Goal: Task Accomplishment & Management: Manage account settings

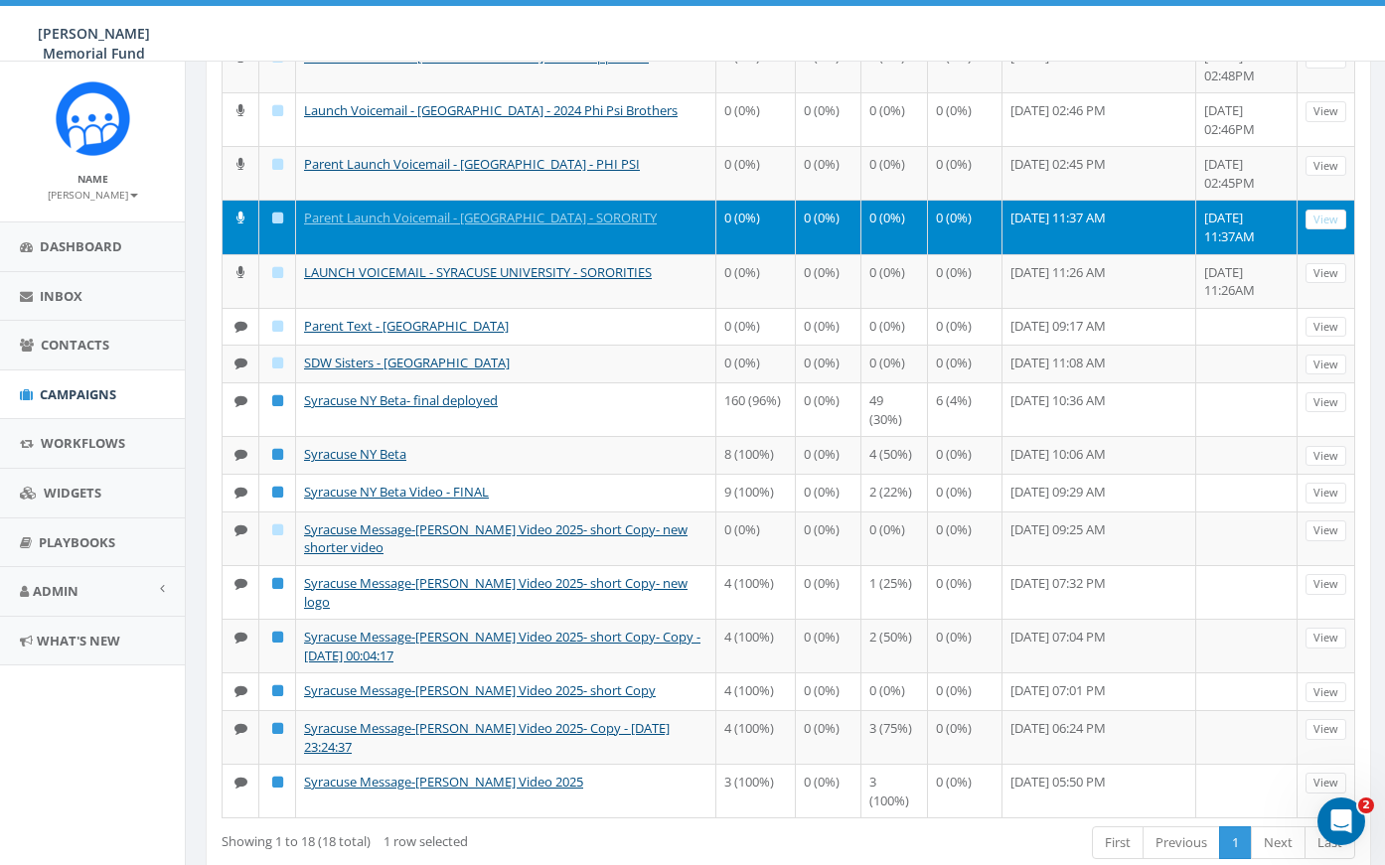
scroll to position [325, 0]
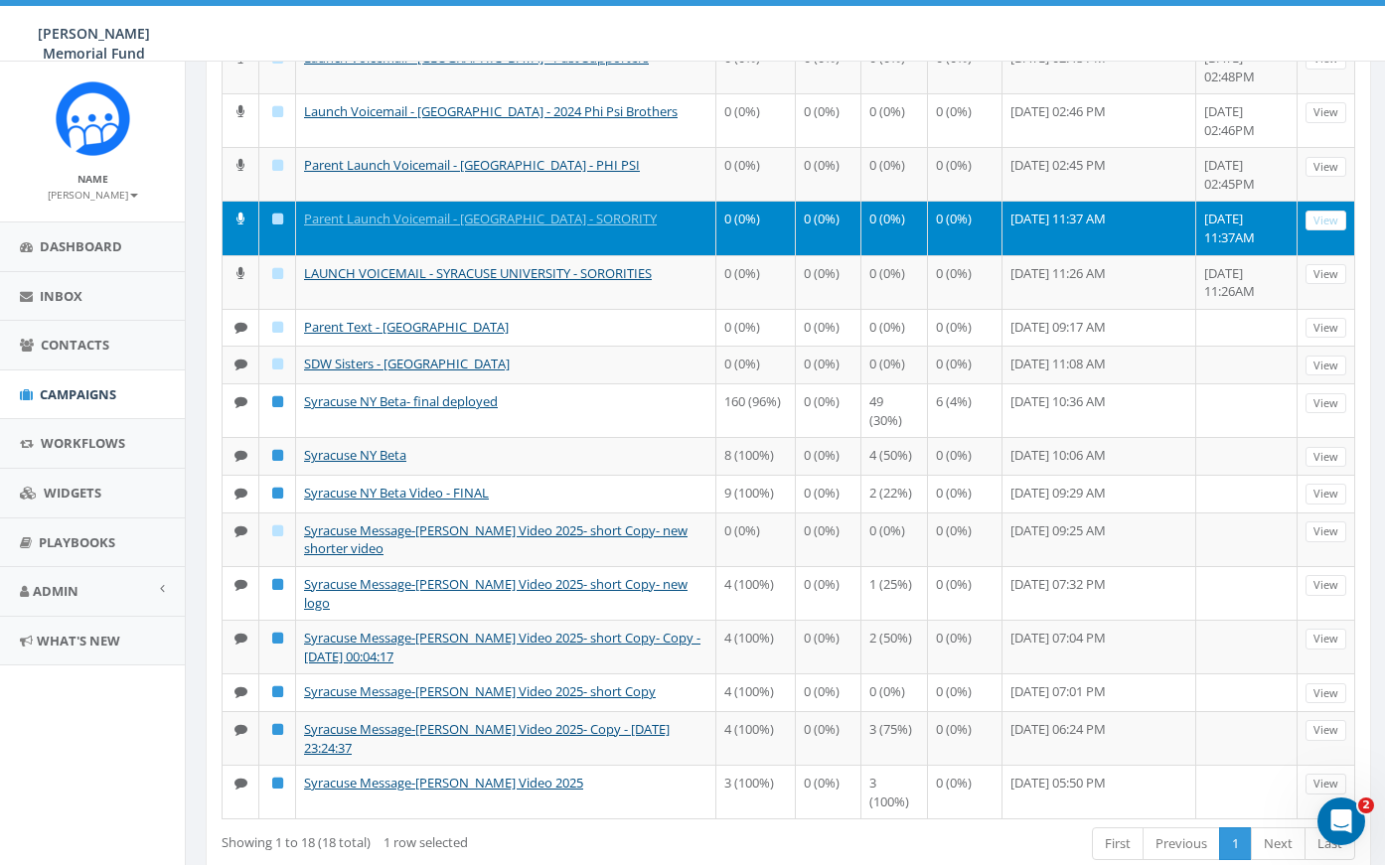
click at [75, 389] on span "Campaigns" at bounding box center [78, 394] width 76 height 18
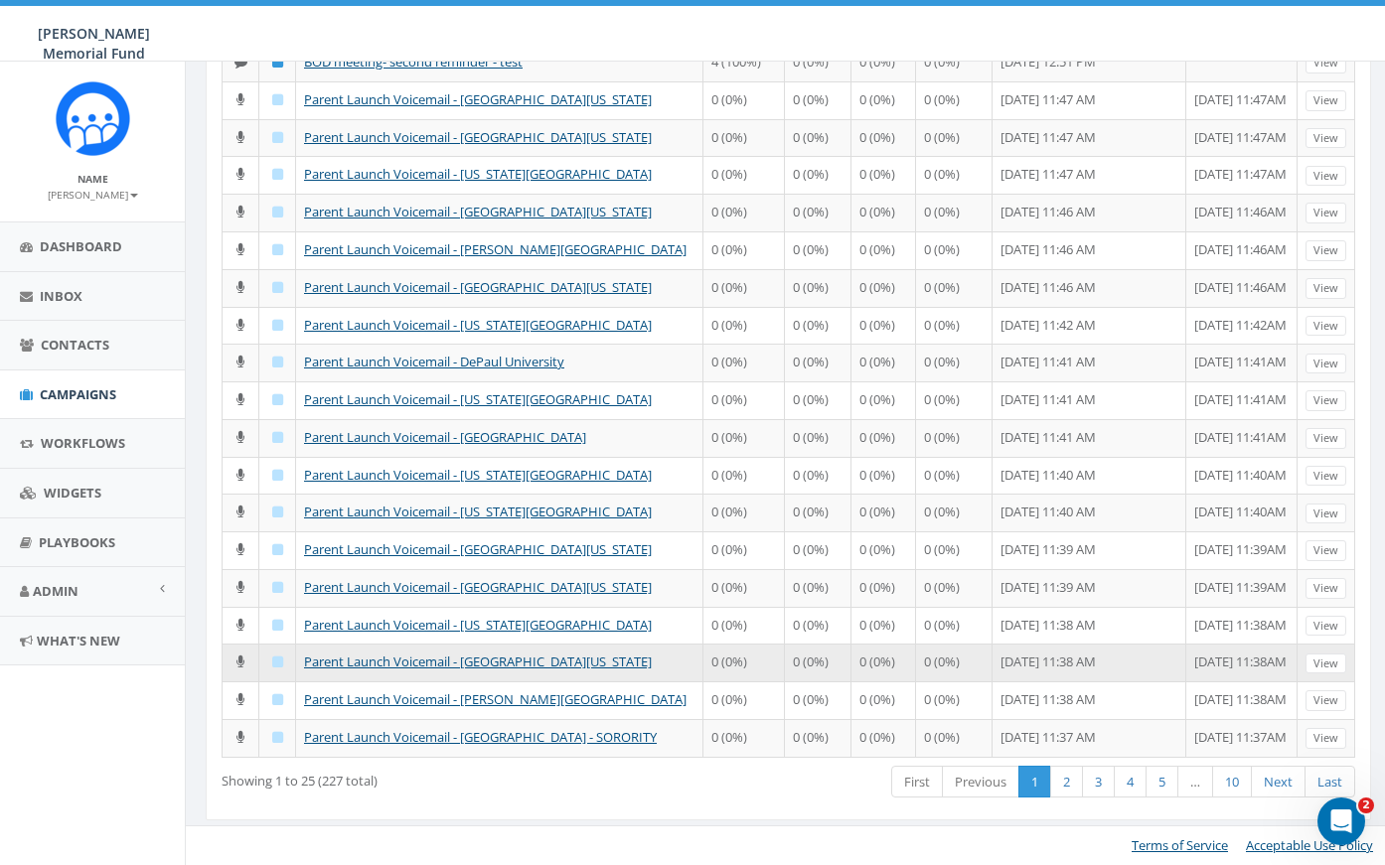
scroll to position [786, 0]
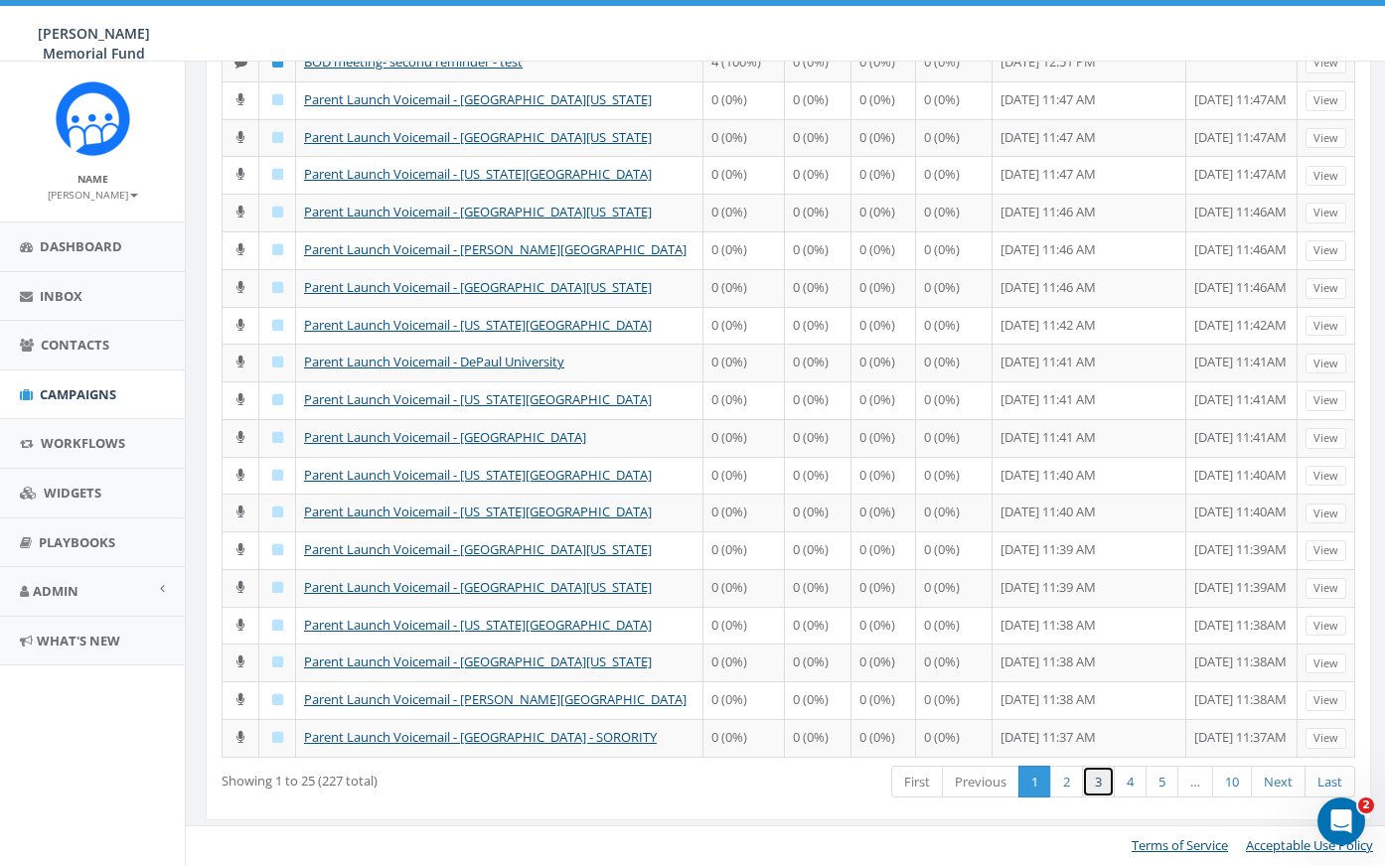
click at [1094, 785] on link "3" at bounding box center [1098, 782] width 33 height 33
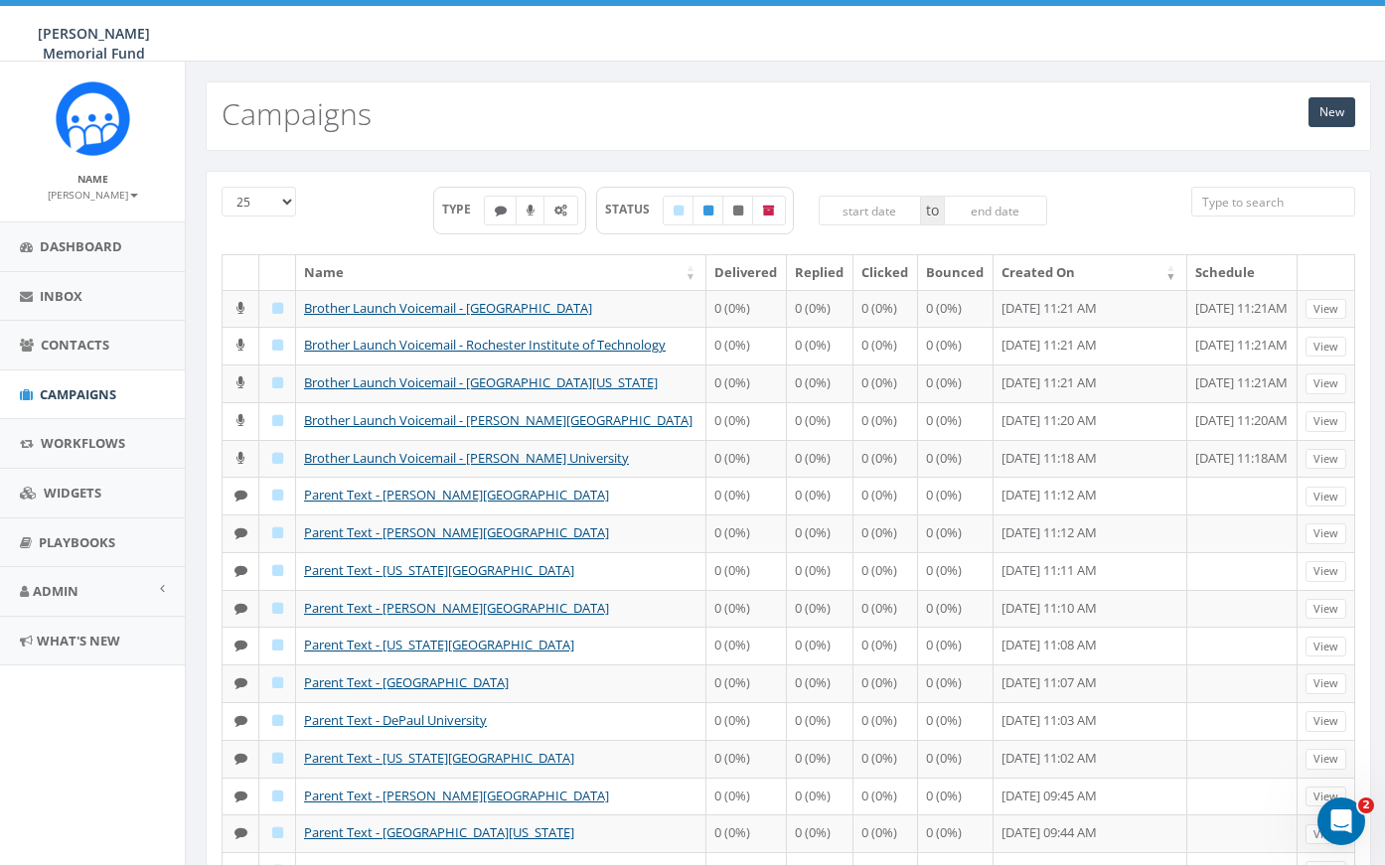
scroll to position [0, 0]
click at [1237, 201] on input "search" at bounding box center [1273, 202] width 164 height 30
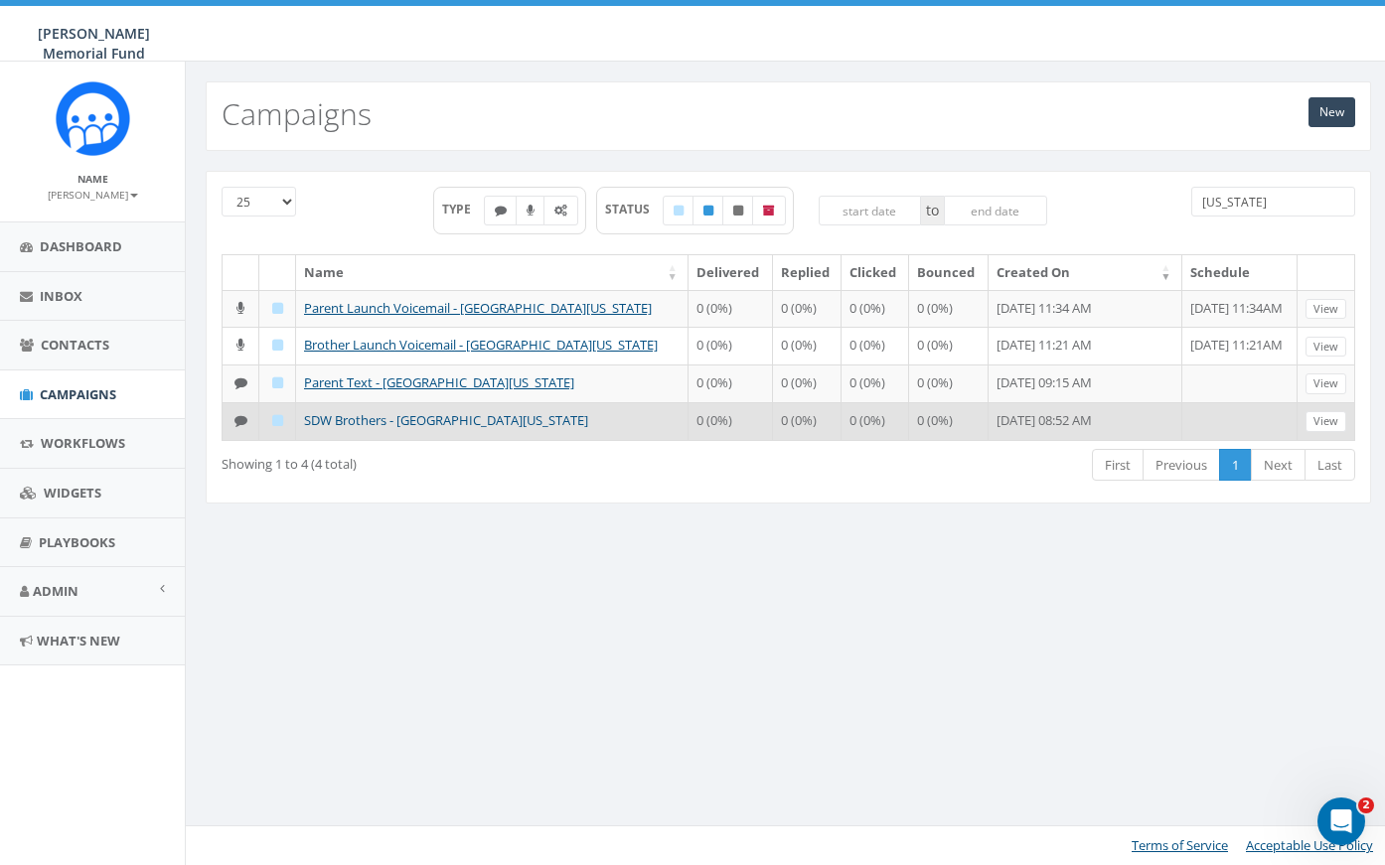
type input "alabama"
click at [358, 417] on link "SDW Brothers - University of Alabama" at bounding box center [446, 420] width 284 height 18
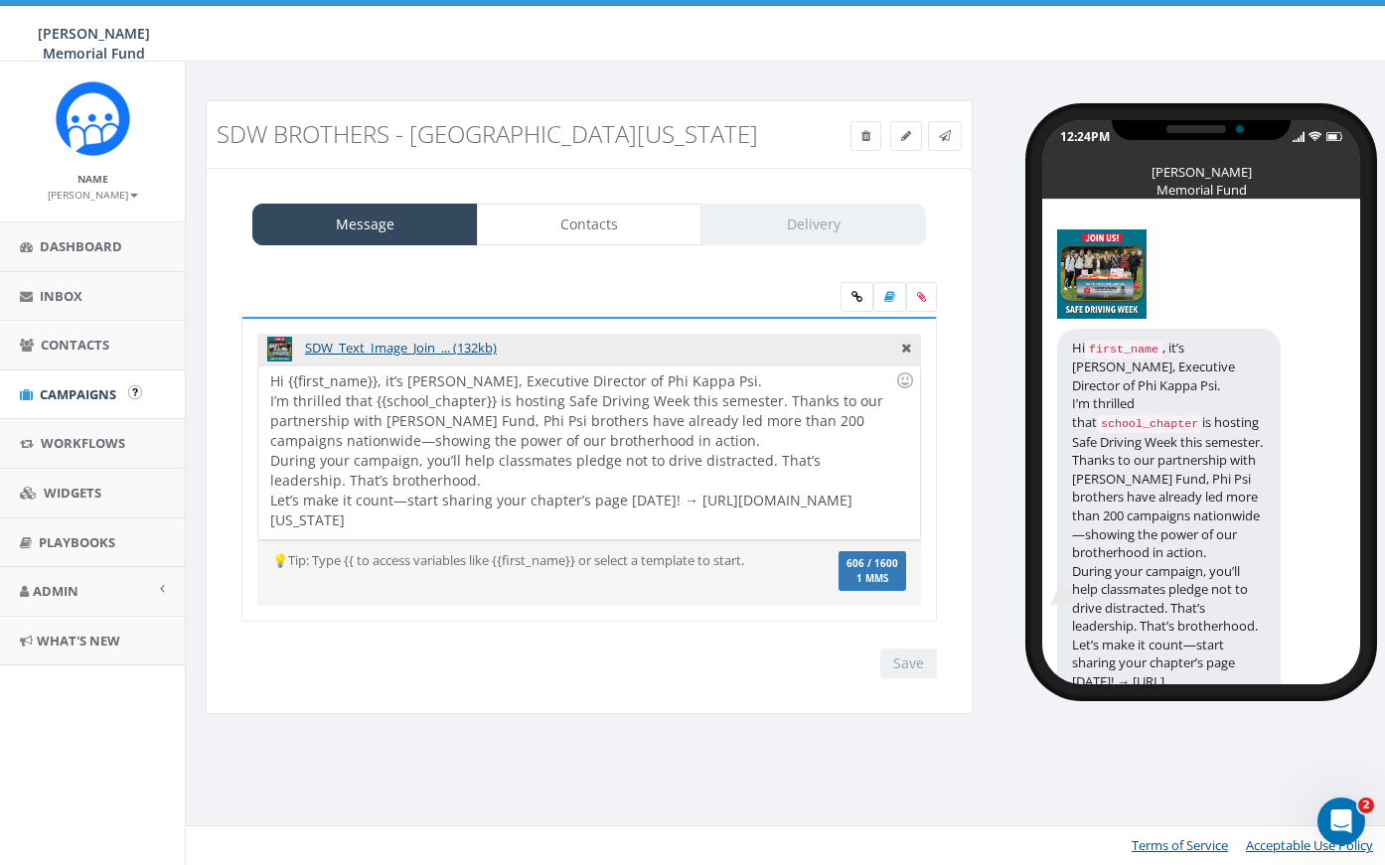
click at [87, 389] on span "Campaigns" at bounding box center [78, 394] width 76 height 18
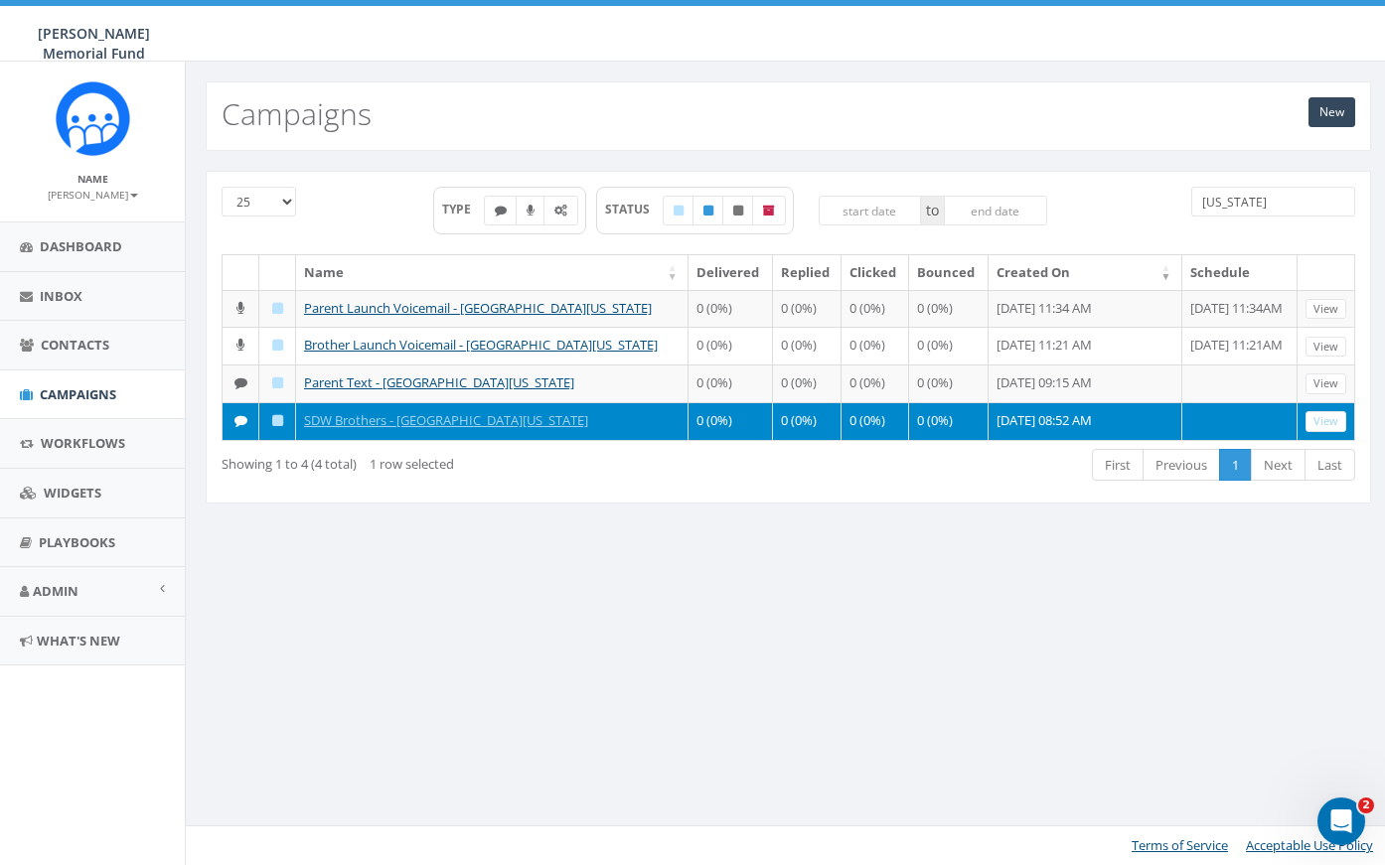
drag, startPoint x: 1255, startPoint y: 202, endPoint x: 1103, endPoint y: 198, distance: 152.1
click at [1103, 198] on div "25 50 100 TYPE STATUS to alabama" at bounding box center [788, 221] width 1163 height 68
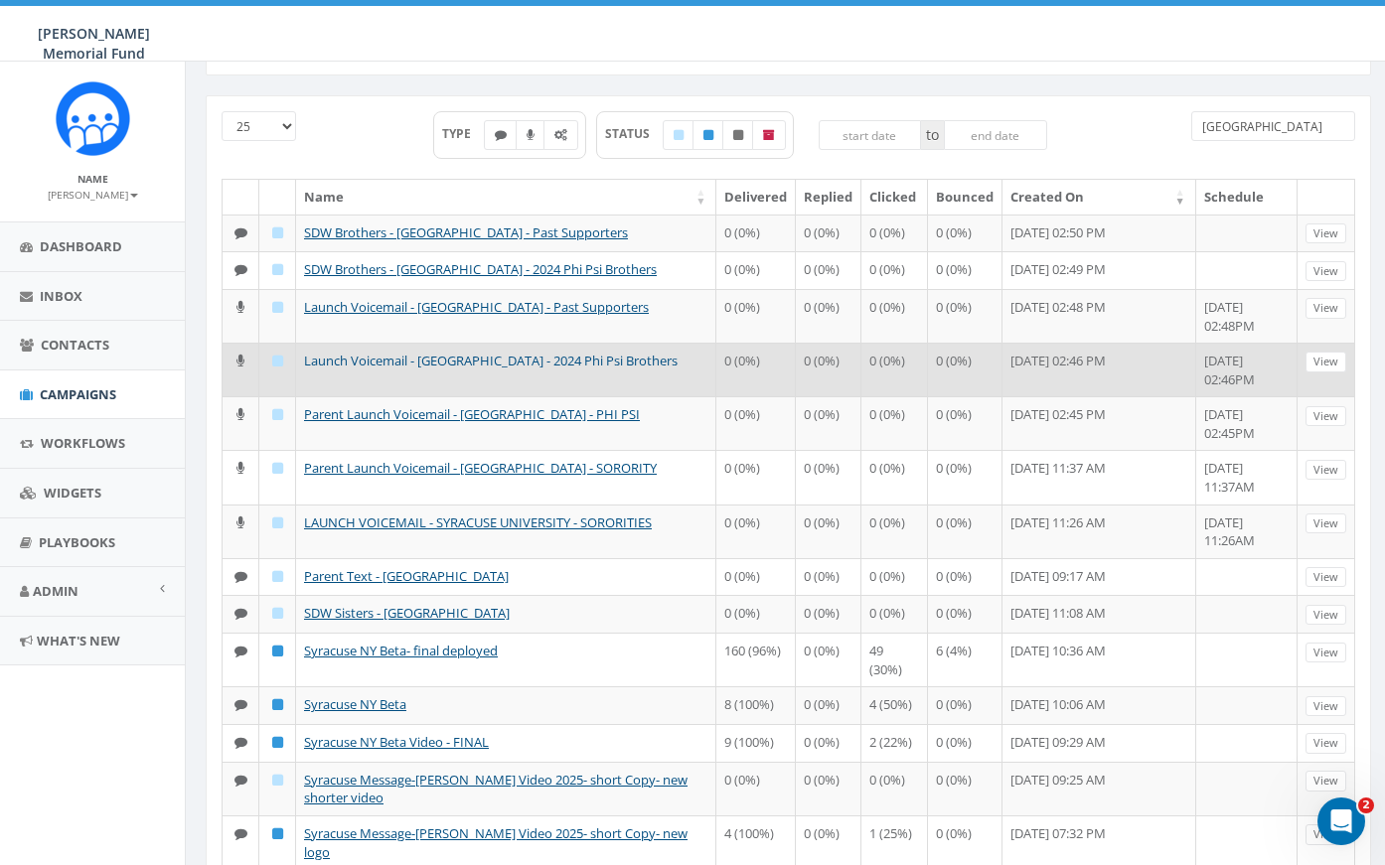
scroll to position [80, 0]
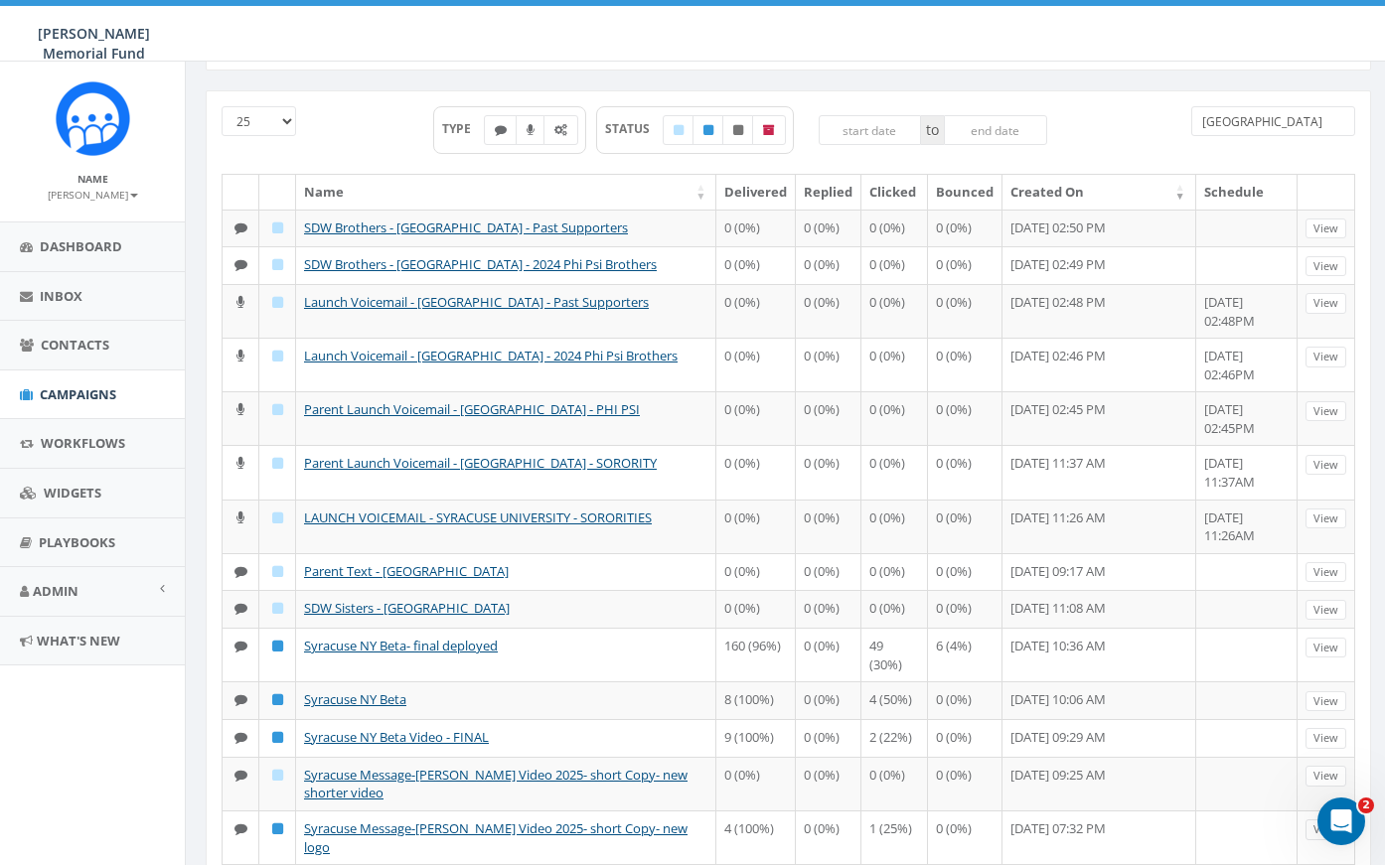
drag, startPoint x: 1256, startPoint y: 123, endPoint x: 1171, endPoint y: 118, distance: 84.6
click at [1171, 121] on div "25 50 100 TYPE STATUS to syracuse" at bounding box center [788, 140] width 1163 height 68
type input "[GEOGRAPHIC_DATA]"
click at [66, 395] on span "Campaigns" at bounding box center [78, 394] width 76 height 18
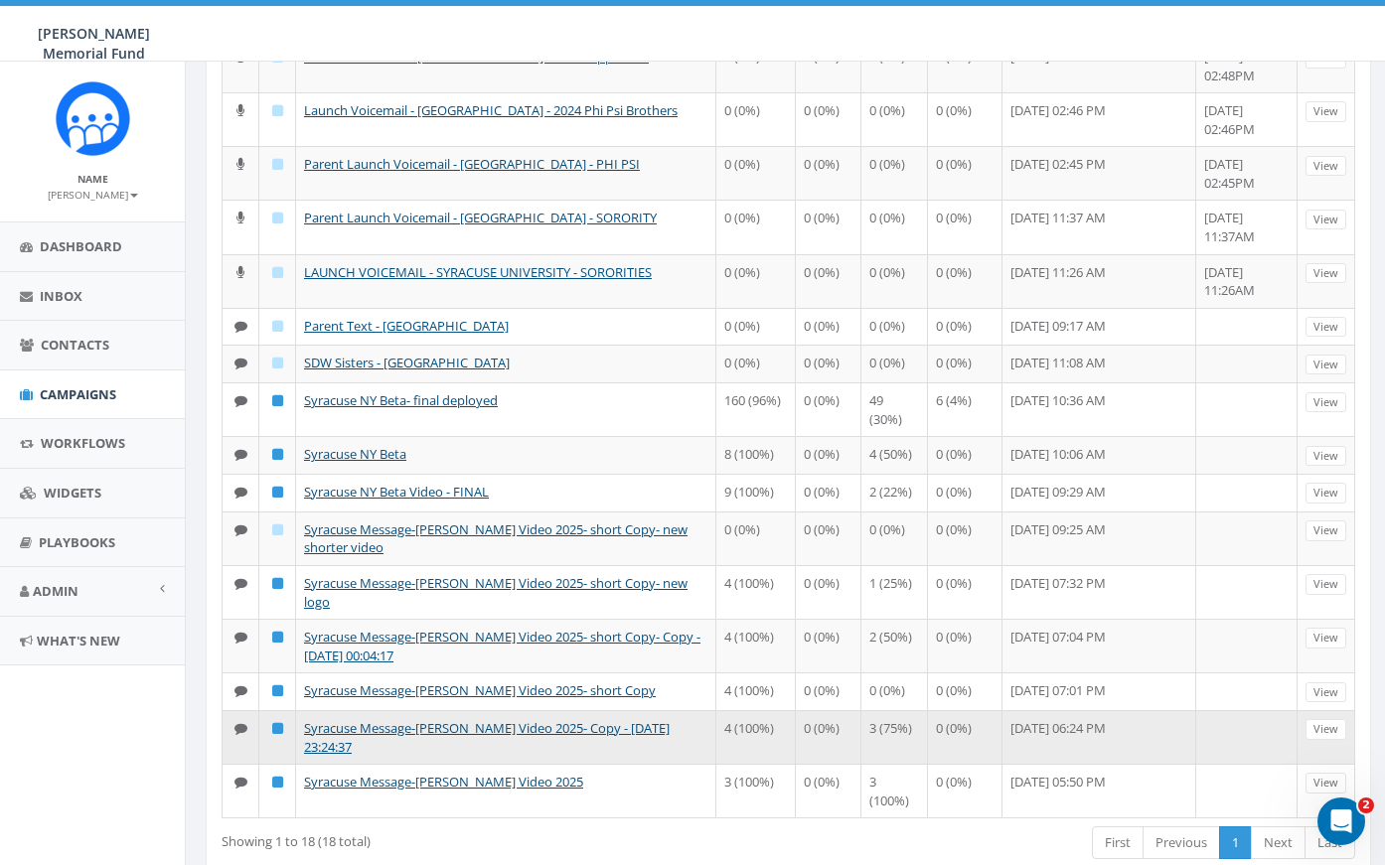
scroll to position [325, 0]
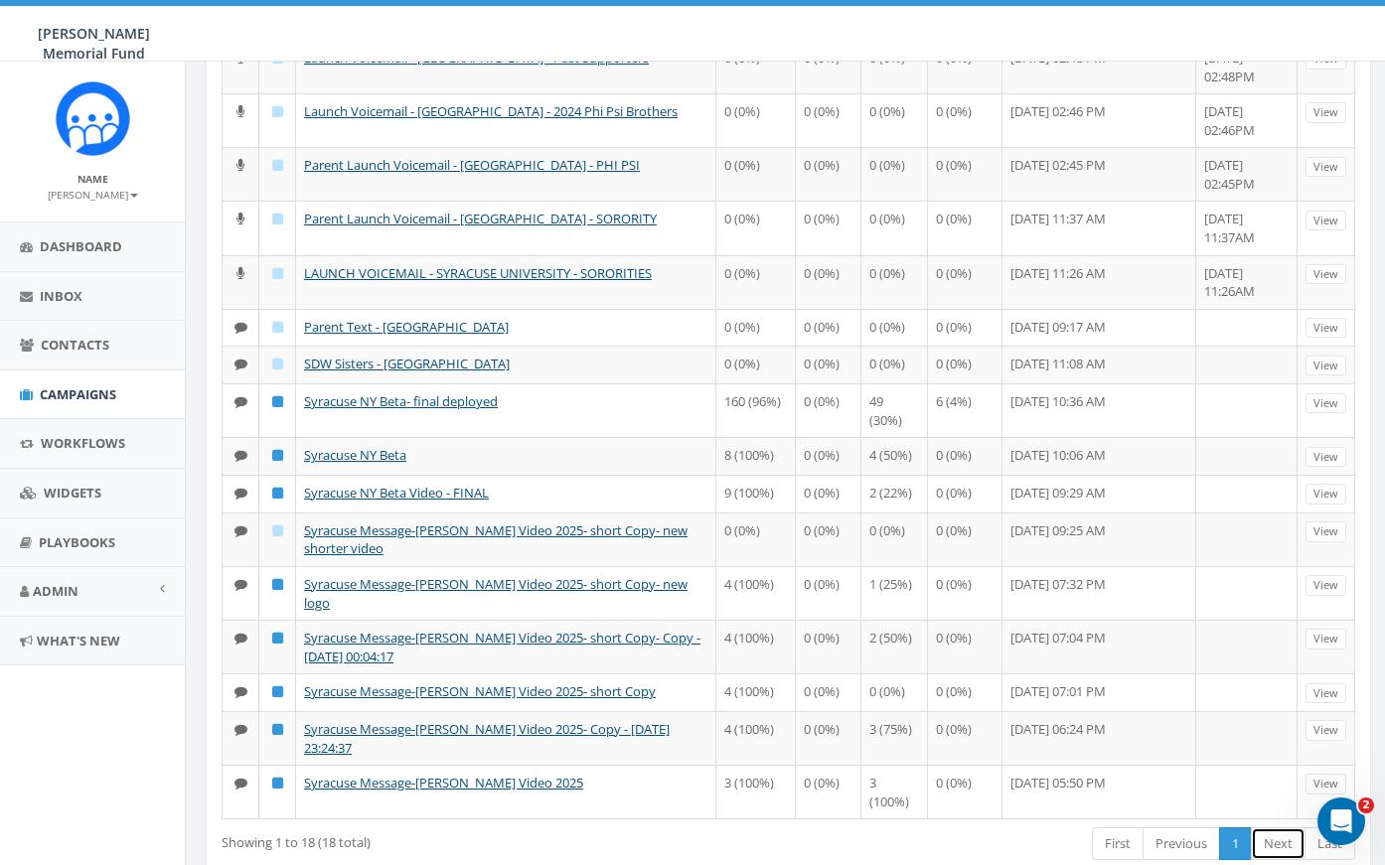
click at [1261, 828] on link "Next" at bounding box center [1278, 844] width 55 height 33
click at [1277, 828] on link "Next" at bounding box center [1278, 844] width 55 height 33
click at [107, 387] on span "Campaigns" at bounding box center [78, 394] width 76 height 18
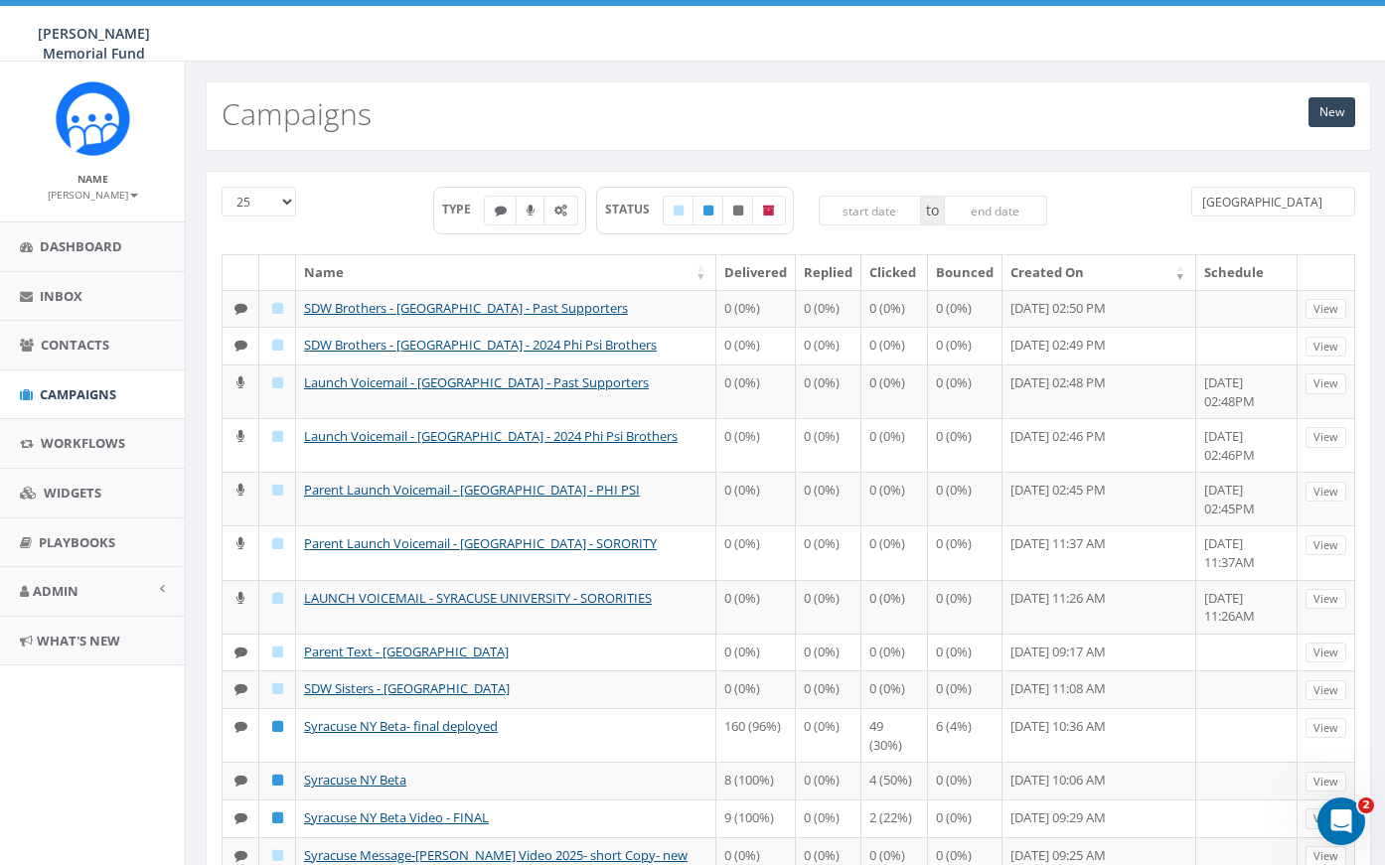
drag, startPoint x: 1260, startPoint y: 209, endPoint x: 1134, endPoint y: 197, distance: 126.7
click at [1138, 205] on div "25 50 100 TYPE STATUS to syracuse" at bounding box center [788, 221] width 1163 height 68
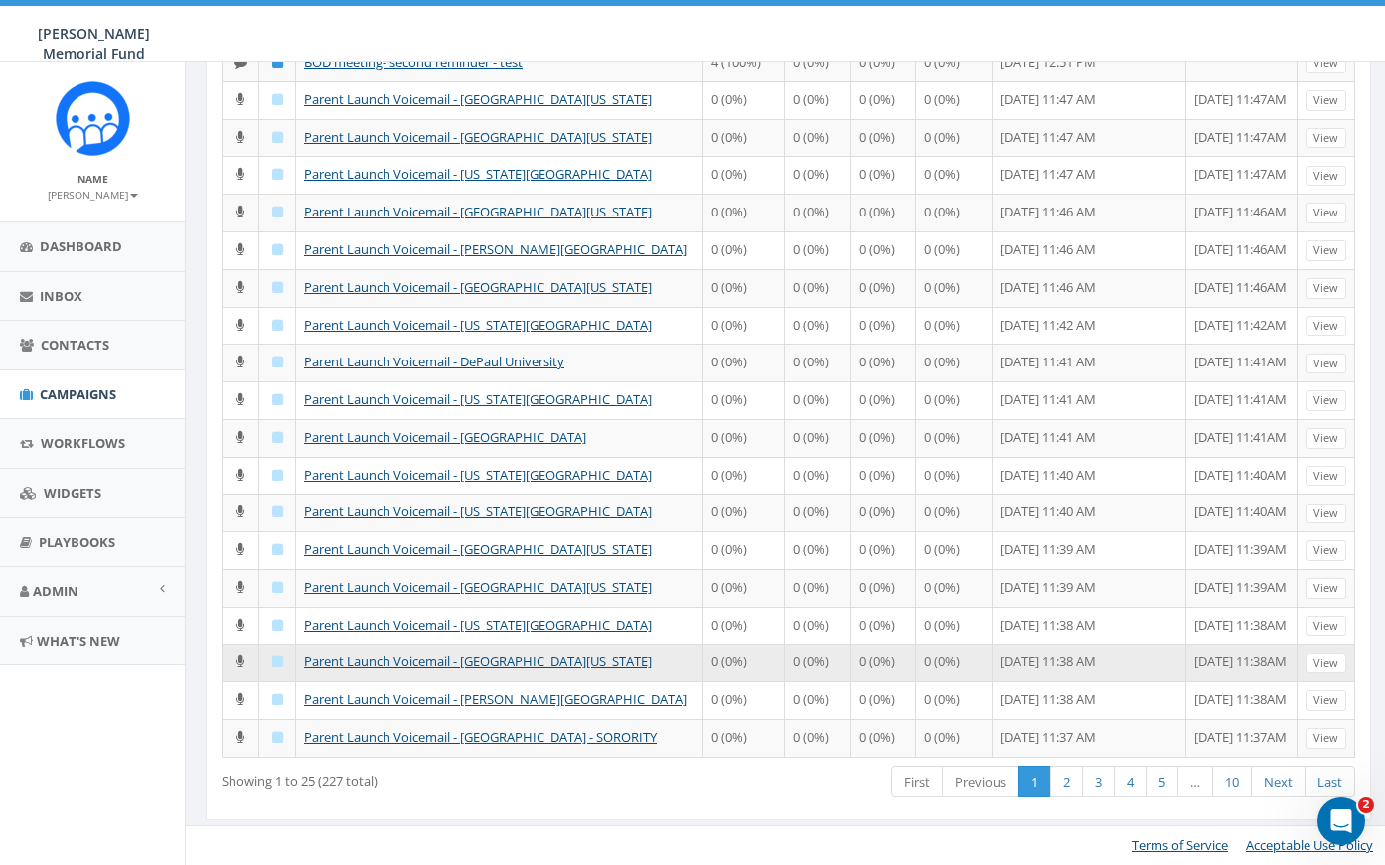
scroll to position [786, 0]
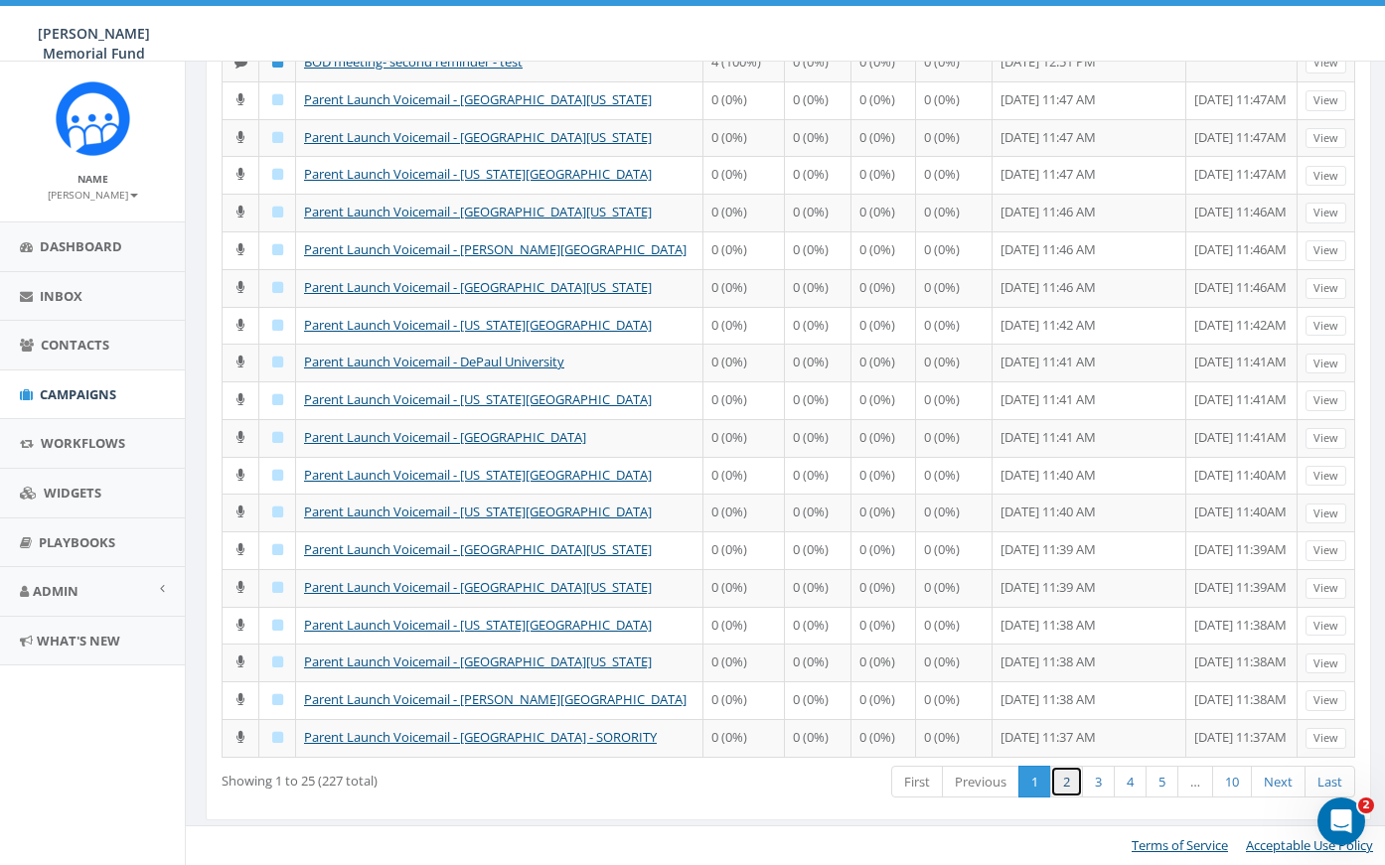
click at [1069, 777] on link "2" at bounding box center [1066, 782] width 33 height 33
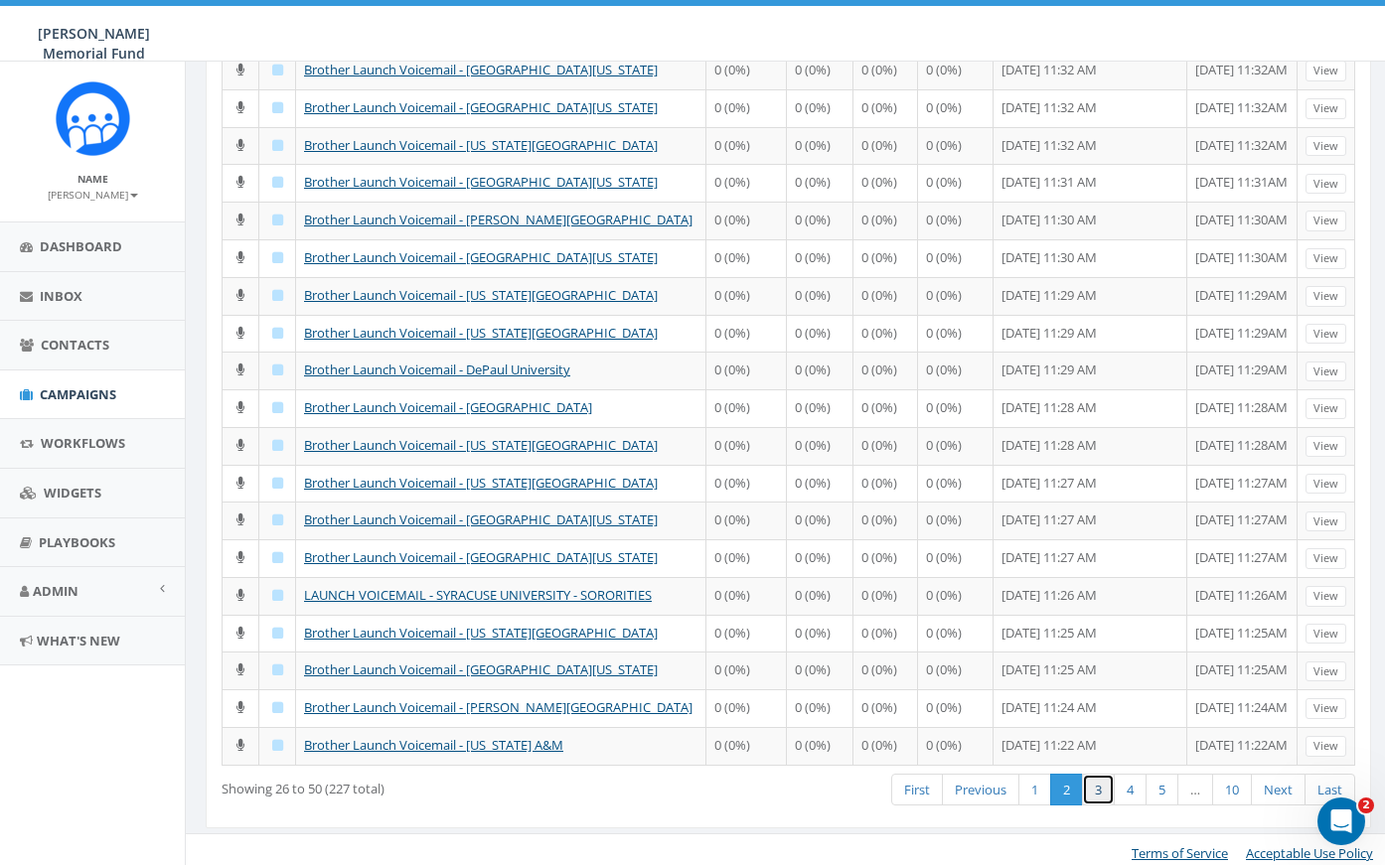
click at [1094, 785] on link "3" at bounding box center [1098, 790] width 33 height 33
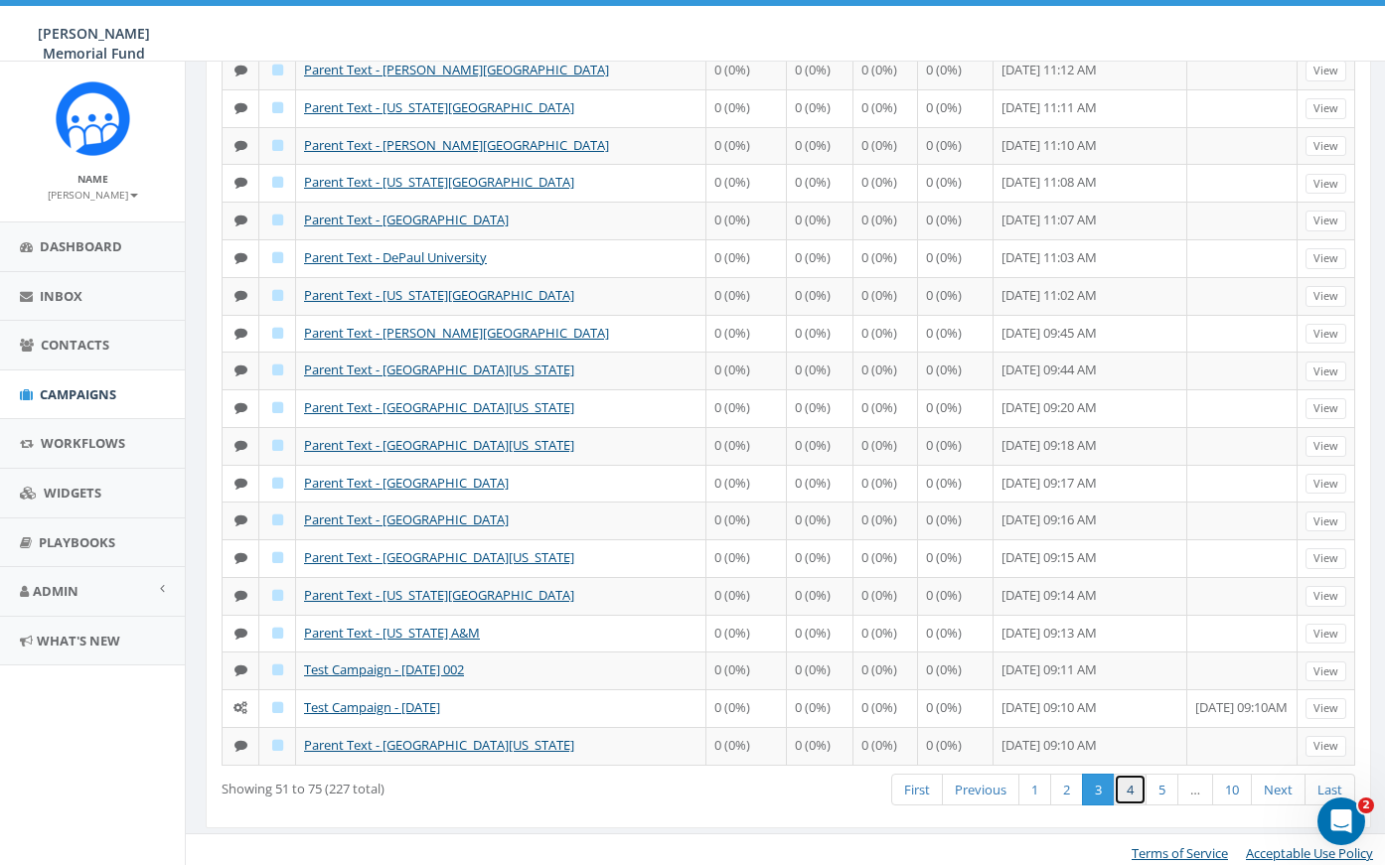
click at [1135, 783] on link "4" at bounding box center [1130, 790] width 33 height 33
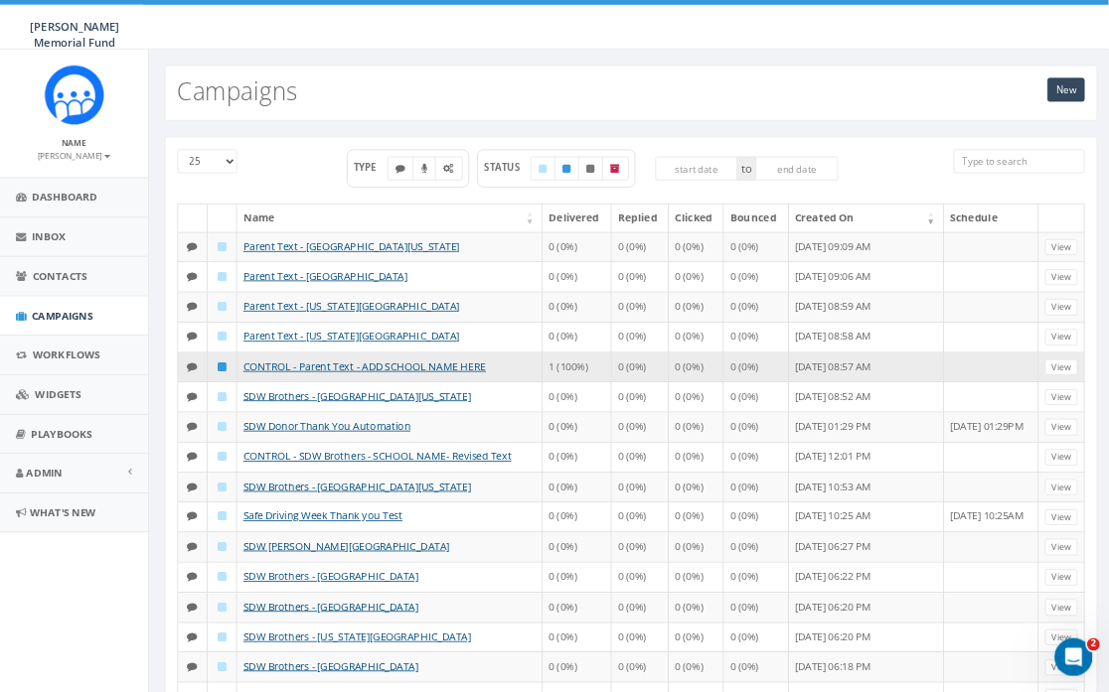
scroll to position [0, 0]
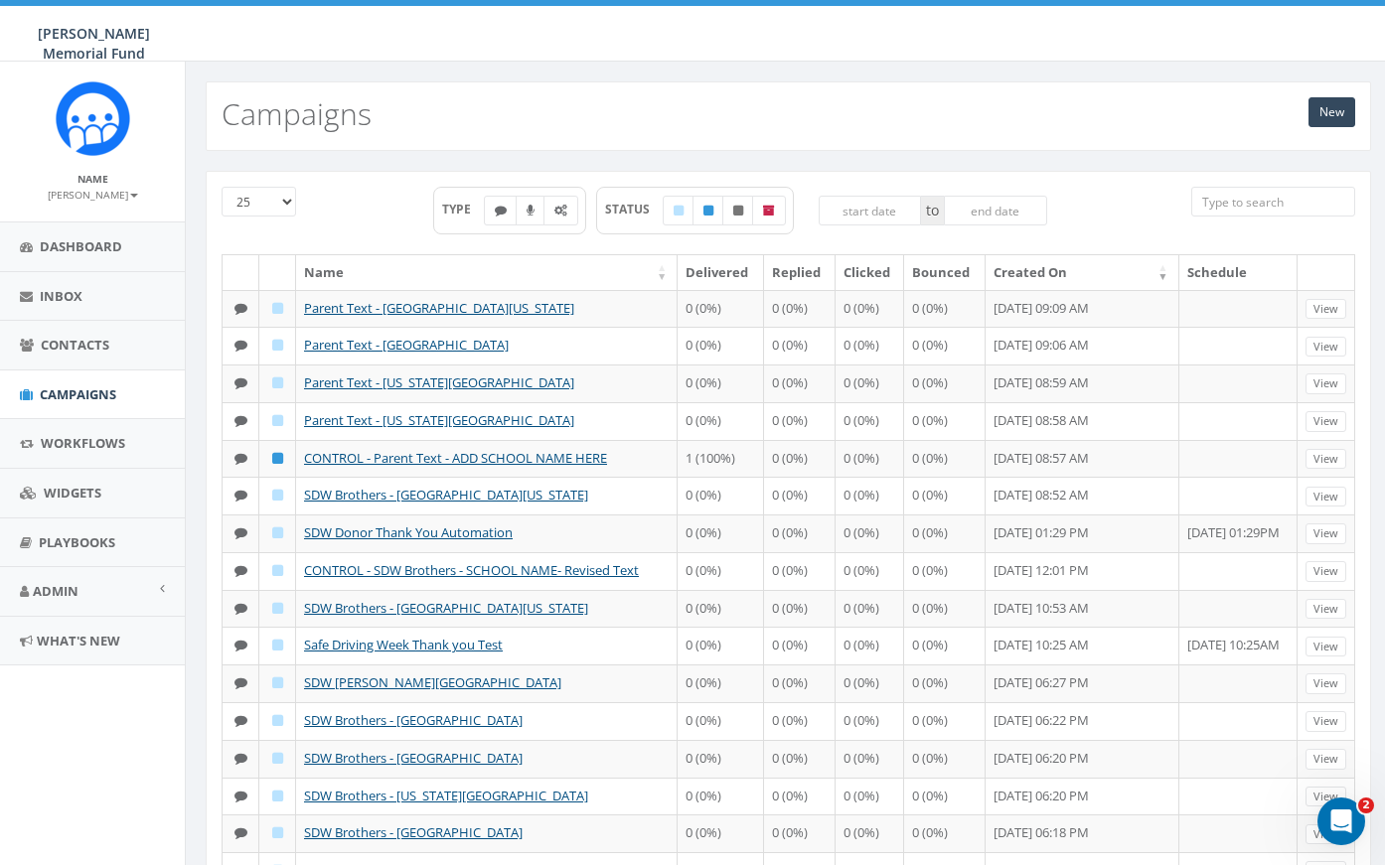
click at [1272, 200] on input "search" at bounding box center [1273, 202] width 164 height 30
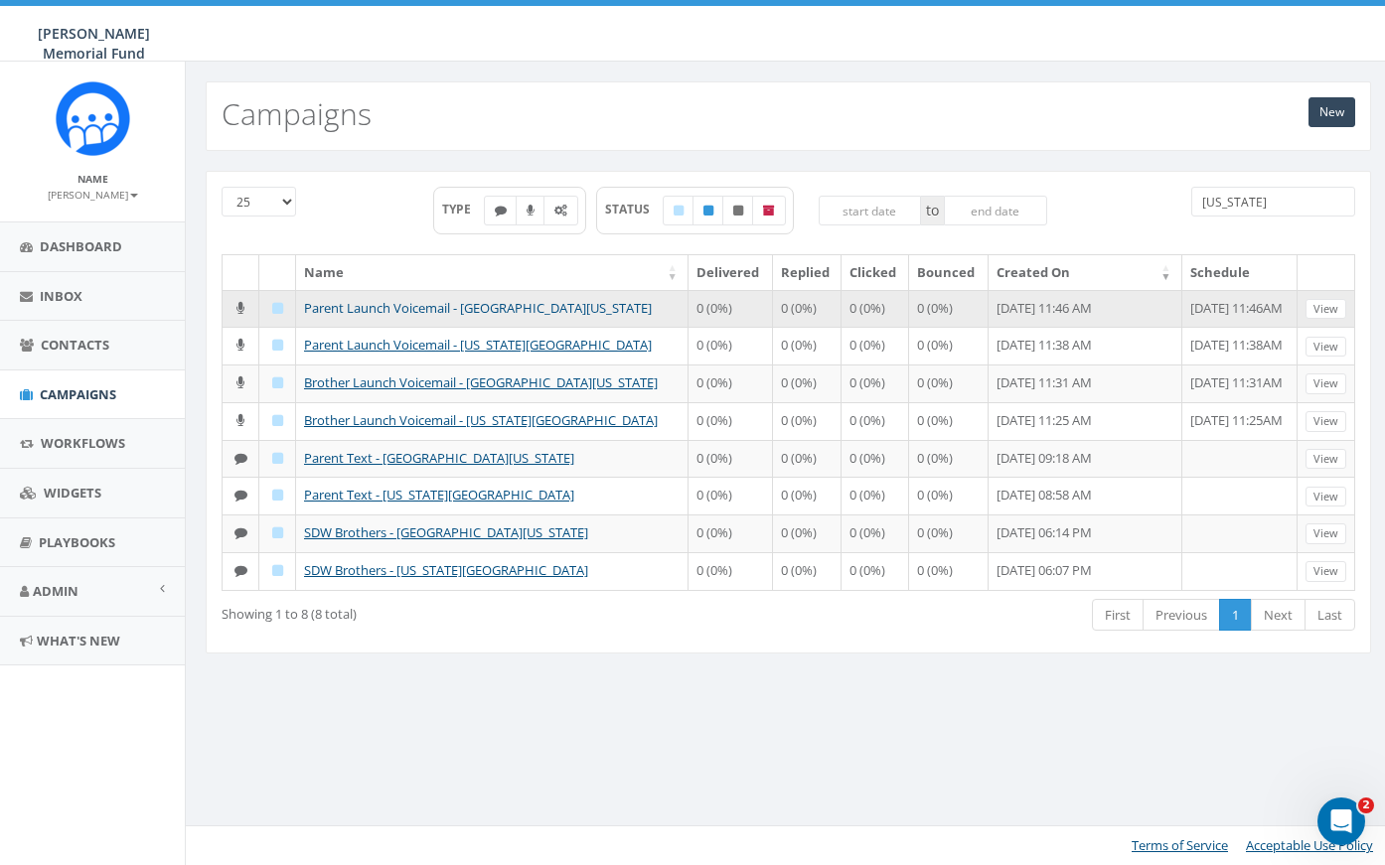
type input "Illinois"
click at [453, 304] on link "Parent Launch Voicemail - Northern Illinois University" at bounding box center [478, 308] width 348 height 18
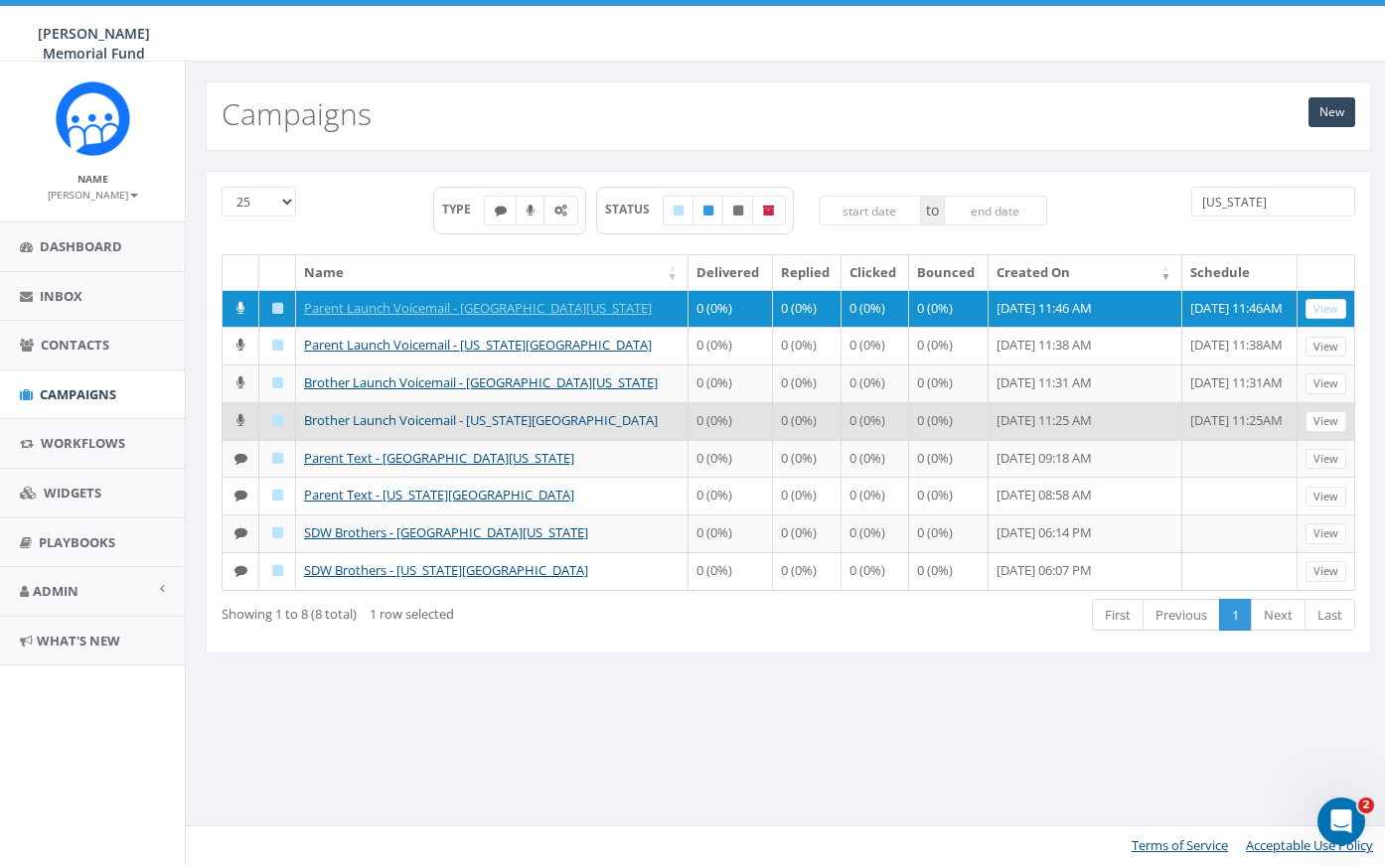
click at [400, 420] on link "Brother Launch Voicemail - [US_STATE][GEOGRAPHIC_DATA]" at bounding box center [481, 420] width 354 height 18
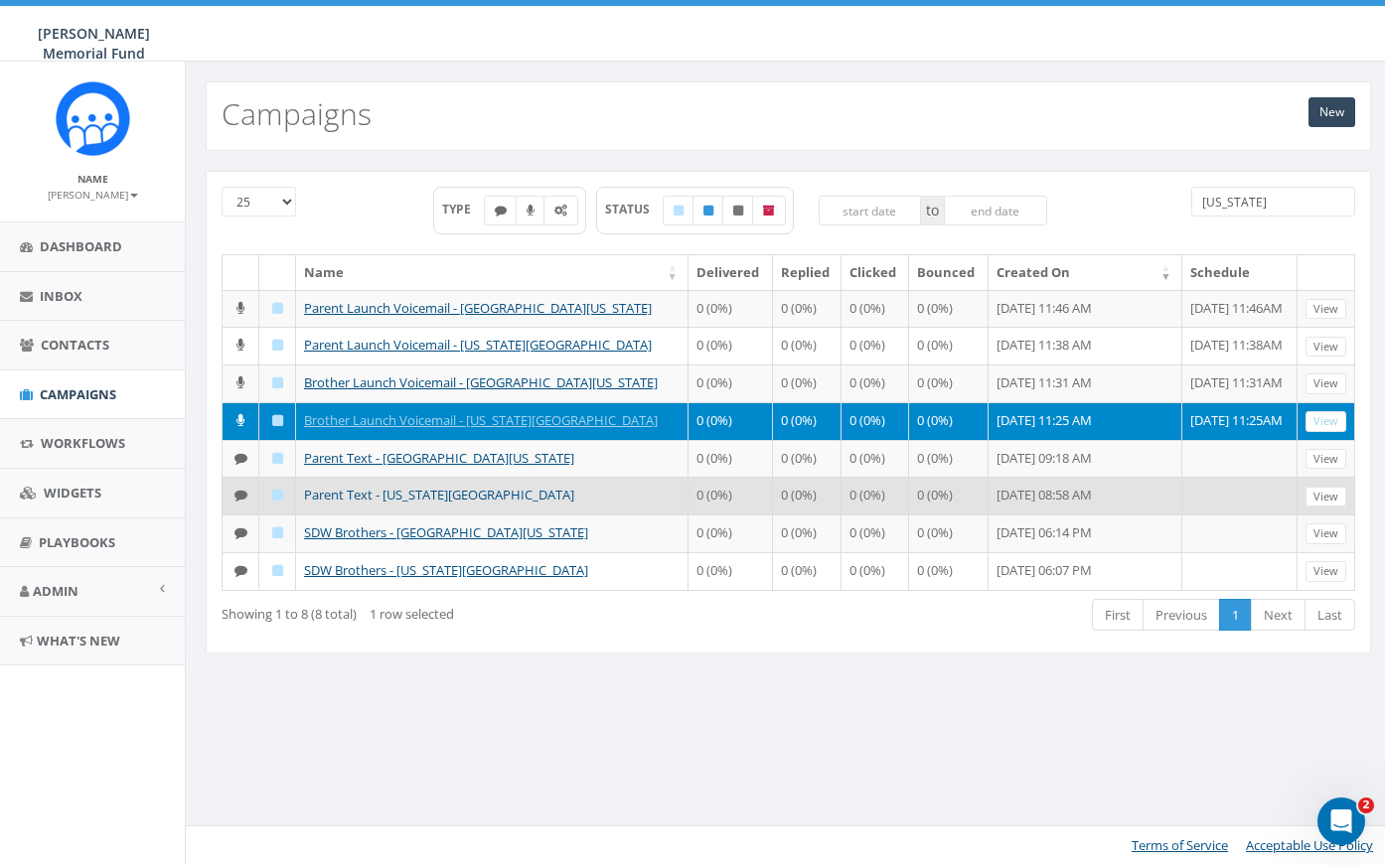
click at [413, 491] on link "Parent Text - Illinois State University" at bounding box center [439, 495] width 270 height 18
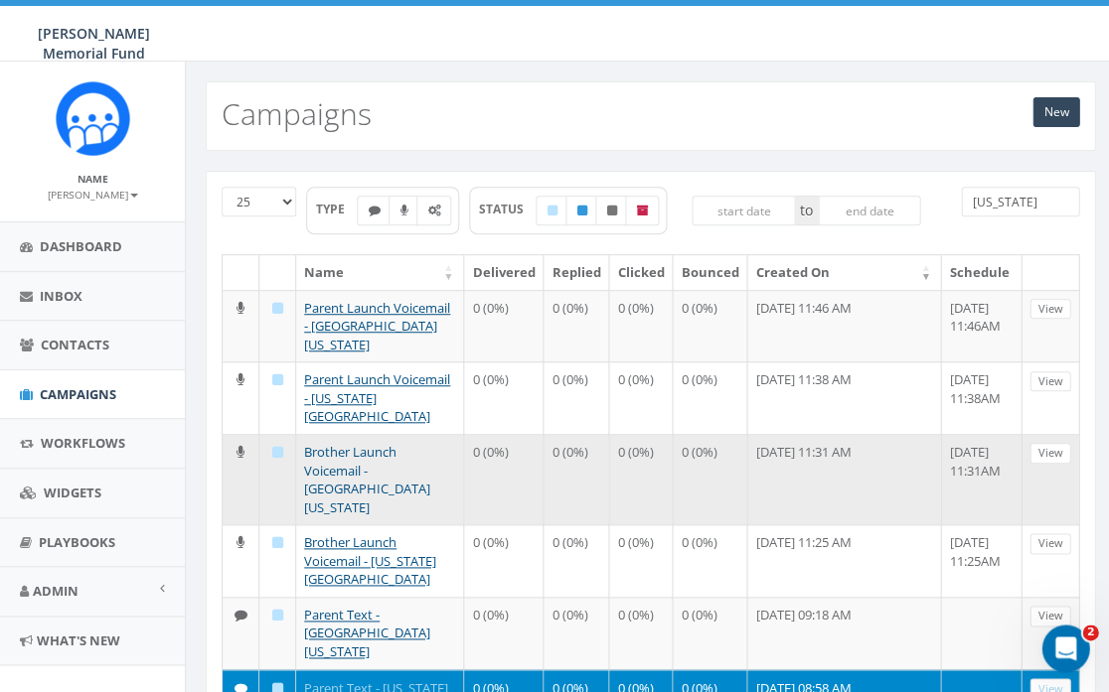
click at [349, 450] on link "Brother Launch Voicemail - Northern Illinois University" at bounding box center [367, 480] width 126 height 74
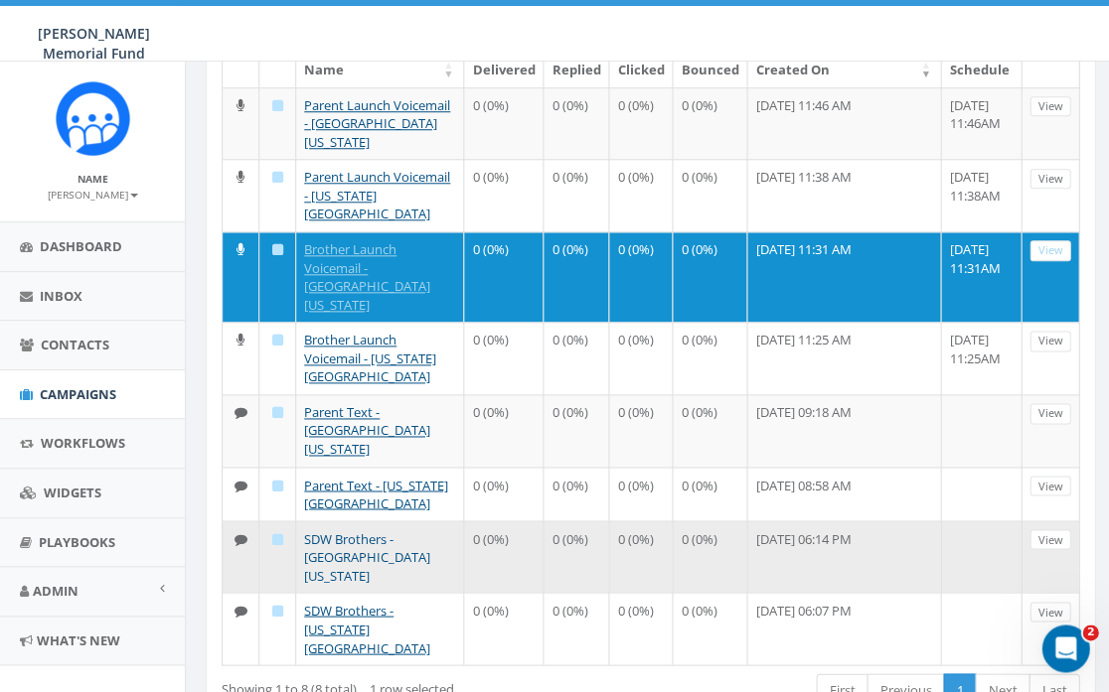
scroll to position [202, 0]
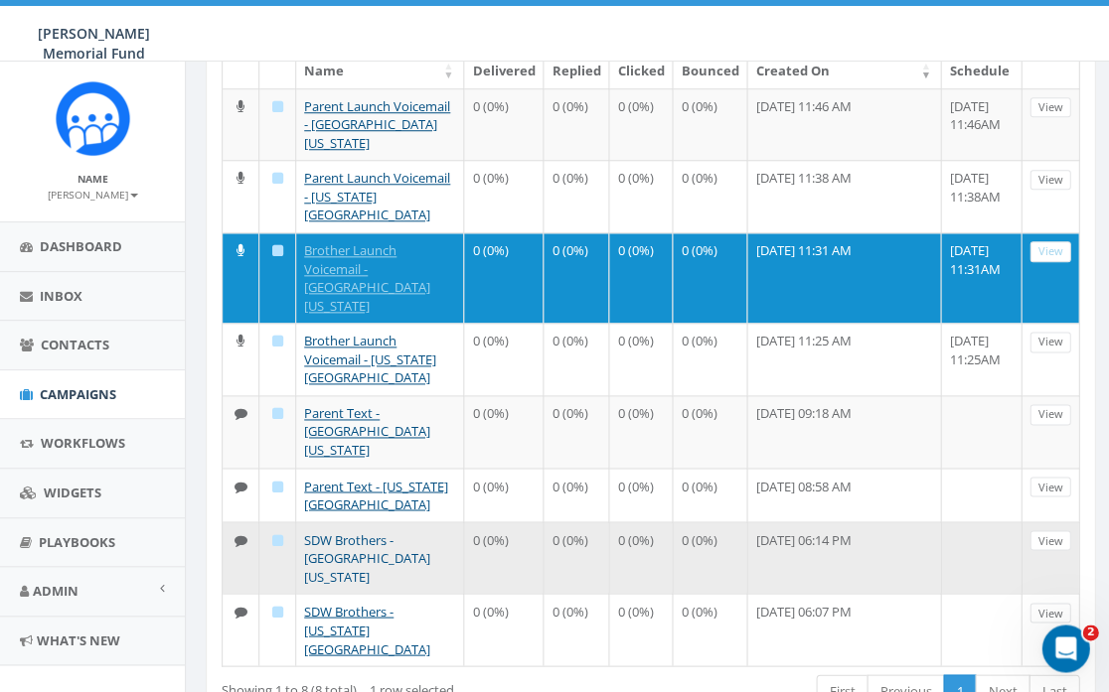
click at [344, 531] on link "SDW Brothers - Northern Illinois University" at bounding box center [367, 558] width 126 height 55
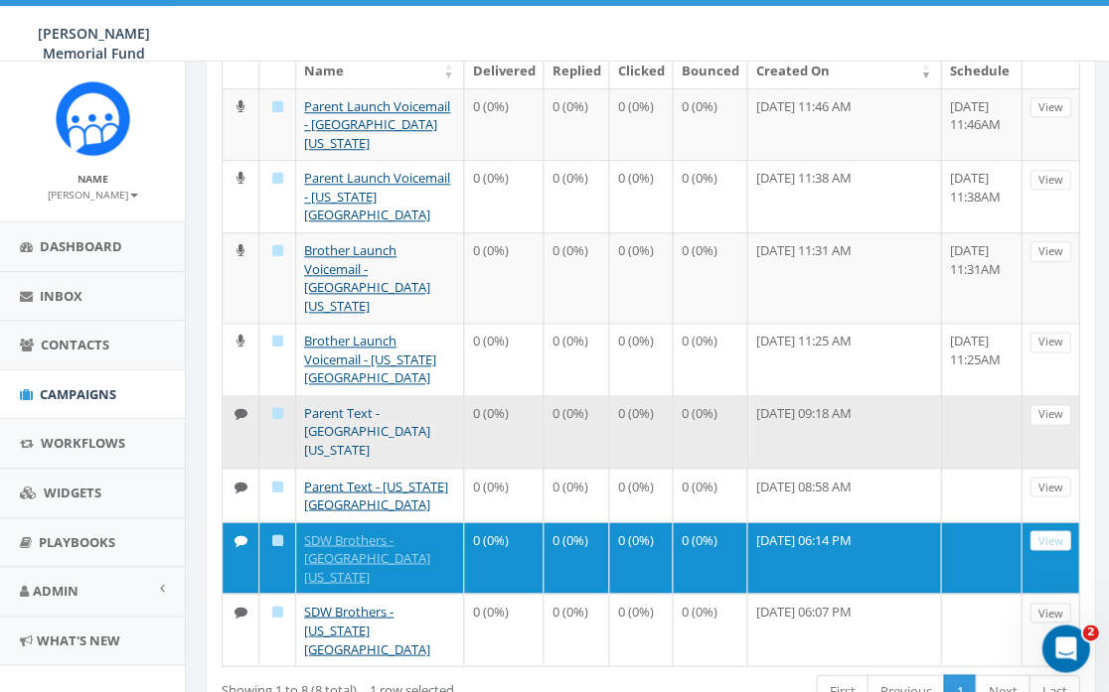
click at [338, 404] on link "Parent Text - Northern Illinois University" at bounding box center [367, 431] width 126 height 55
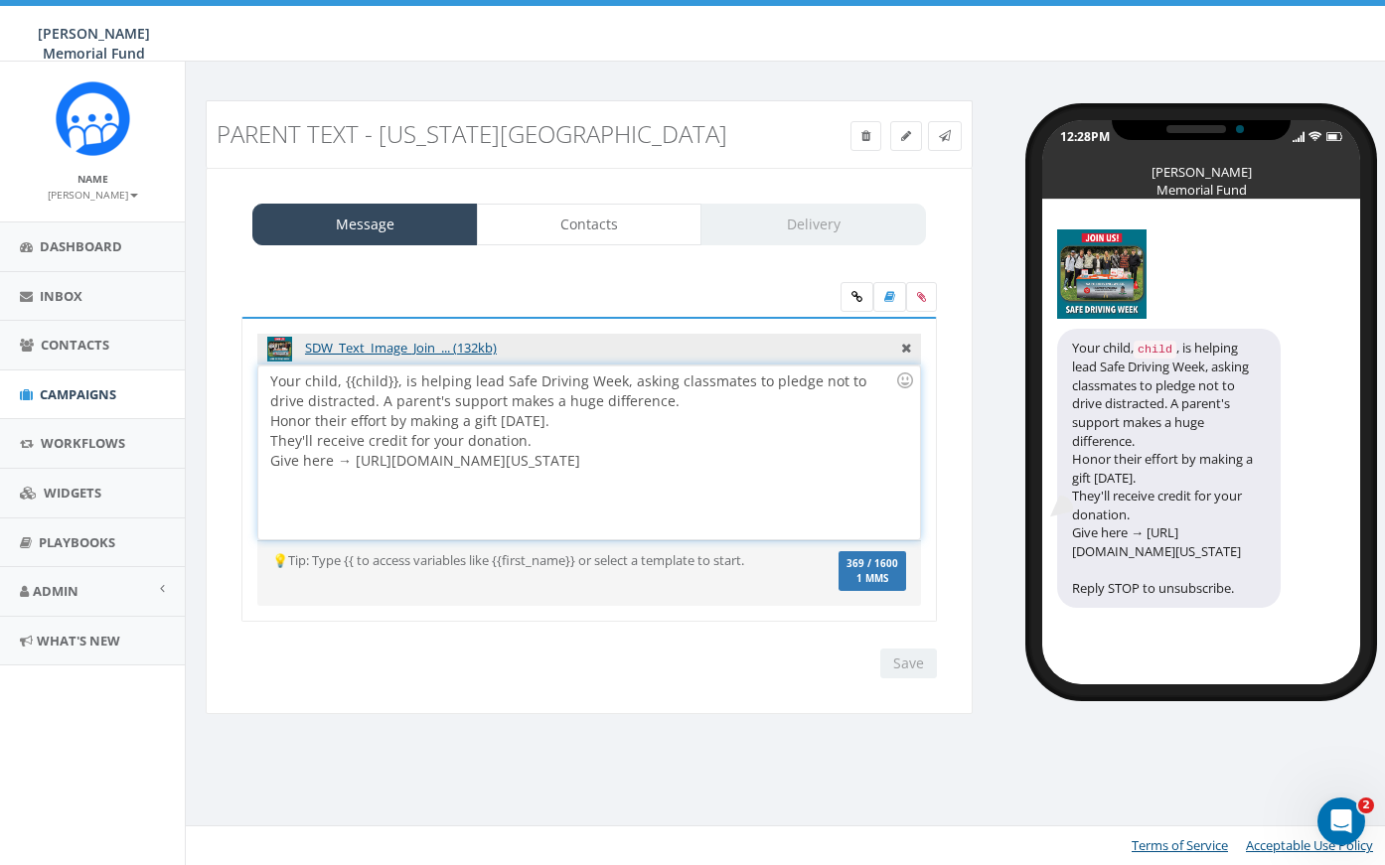
drag, startPoint x: 680, startPoint y: 456, endPoint x: 836, endPoint y: 463, distance: 156.1
click at [836, 463] on div "Your child, {{child}}, is helping lead Safe Driving Week, asking classmates to …" at bounding box center [588, 453] width 661 height 174
drag, startPoint x: 352, startPoint y: 458, endPoint x: 376, endPoint y: 481, distance: 33.0
click at [376, 482] on div "Your child, {{child}}, is helping lead Safe Driving Week, asking classmates to …" at bounding box center [588, 453] width 661 height 174
click at [222, 463] on div "SDW_Text_Image_Join_... (132kb) Your child, {{child}}, is helping lead Safe Dri…" at bounding box center [589, 480] width 735 height 437
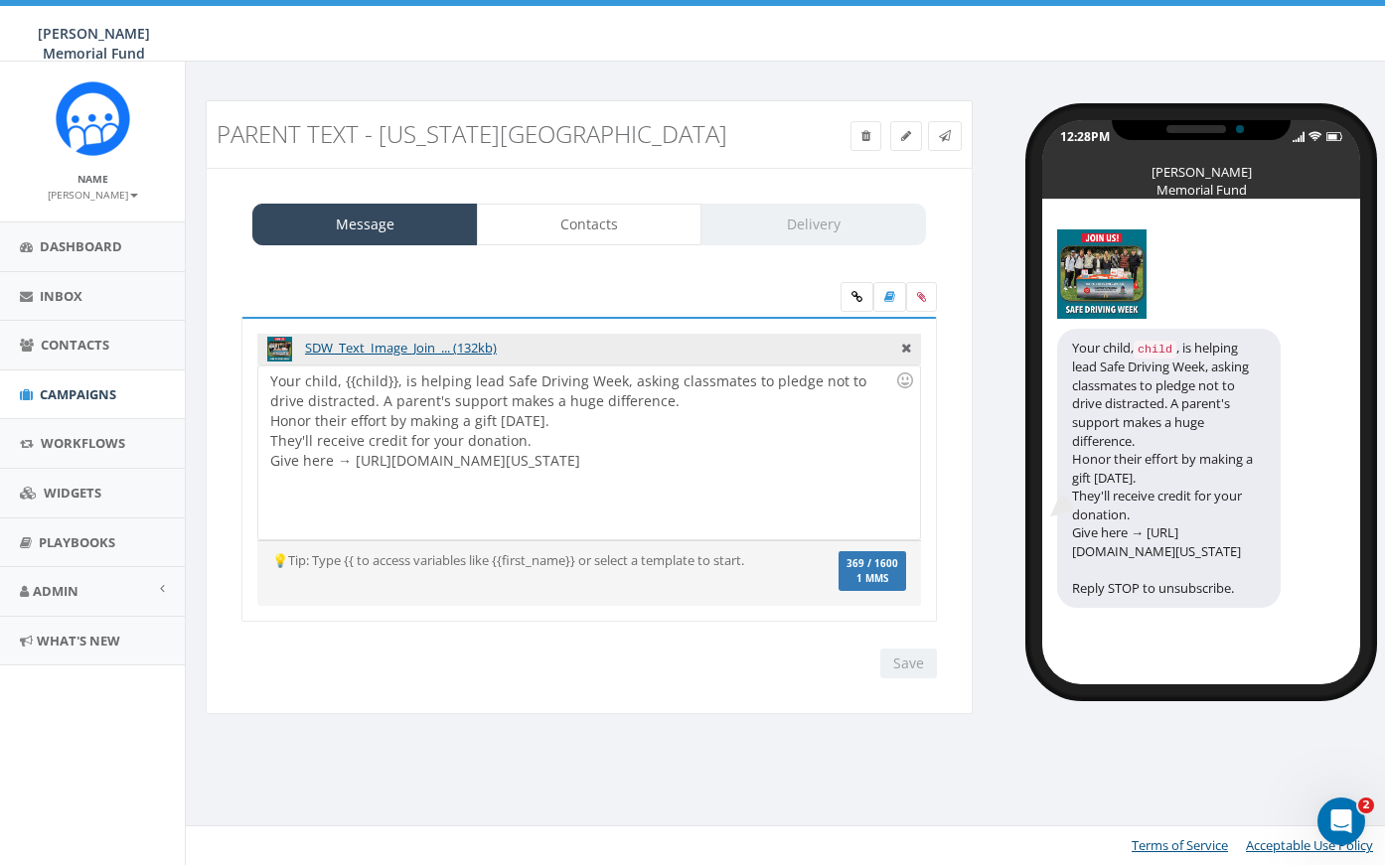
click at [320, 420] on div "Your child, {{child}}, is helping lead Safe Driving Week, asking classmates to …" at bounding box center [588, 453] width 661 height 174
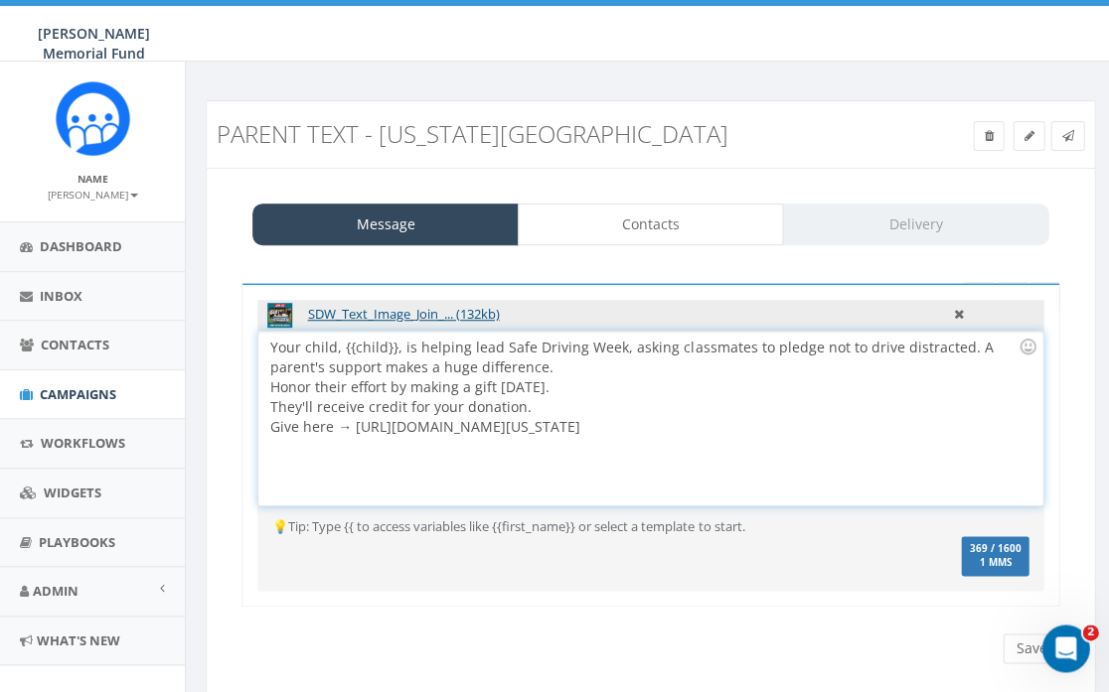
click at [359, 568] on div "💡Tip: Type {{ to access variables like {{first_name}} or select a template to s…" at bounding box center [650, 550] width 786 height 64
drag, startPoint x: 339, startPoint y: 348, endPoint x: 259, endPoint y: 344, distance: 79.6
click at [259, 344] on div "Your child, {{child}}, is helping lead Safe Driving Week, asking classmates to …" at bounding box center [649, 419] width 783 height 174
click at [306, 348] on div "Your child, {{child}}, is helping lead Safe Driving Week, asking classmates to …" at bounding box center [649, 419] width 783 height 174
drag, startPoint x: 342, startPoint y: 347, endPoint x: 265, endPoint y: 347, distance: 76.5
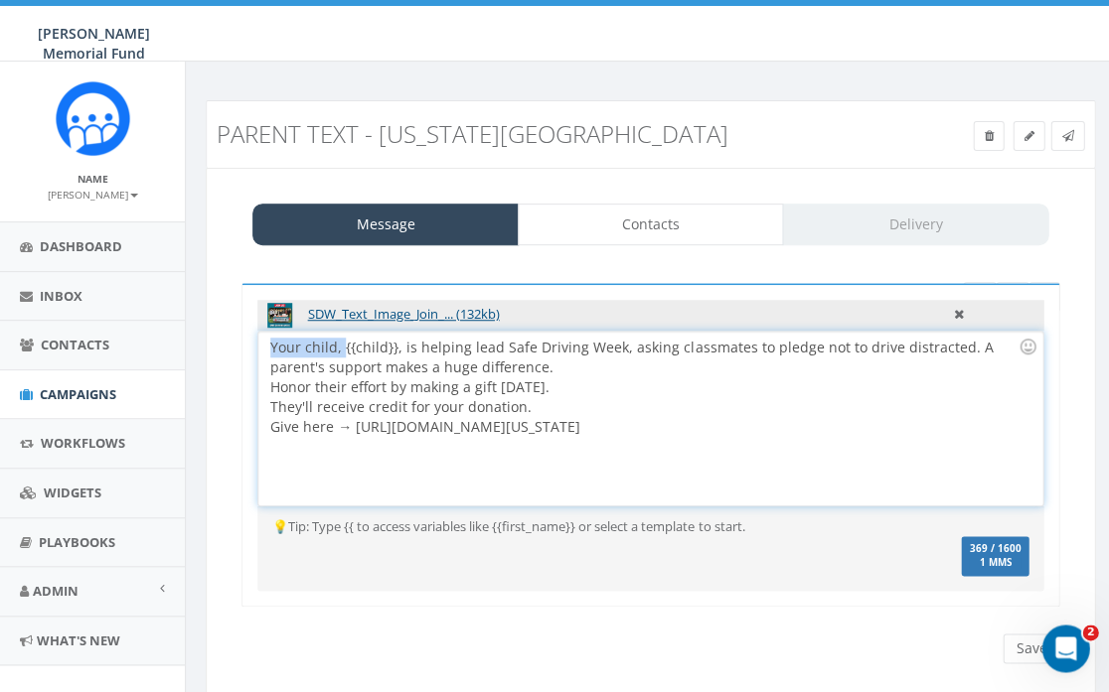
click at [265, 347] on div "Your child, {{child}}, is helping lead Safe Driving Week, asking classmates to …" at bounding box center [649, 419] width 783 height 174
click at [322, 349] on div "{{child}}, is helping lead Safe Driving Week, asking classmates to pledge not t…" at bounding box center [649, 419] width 783 height 174
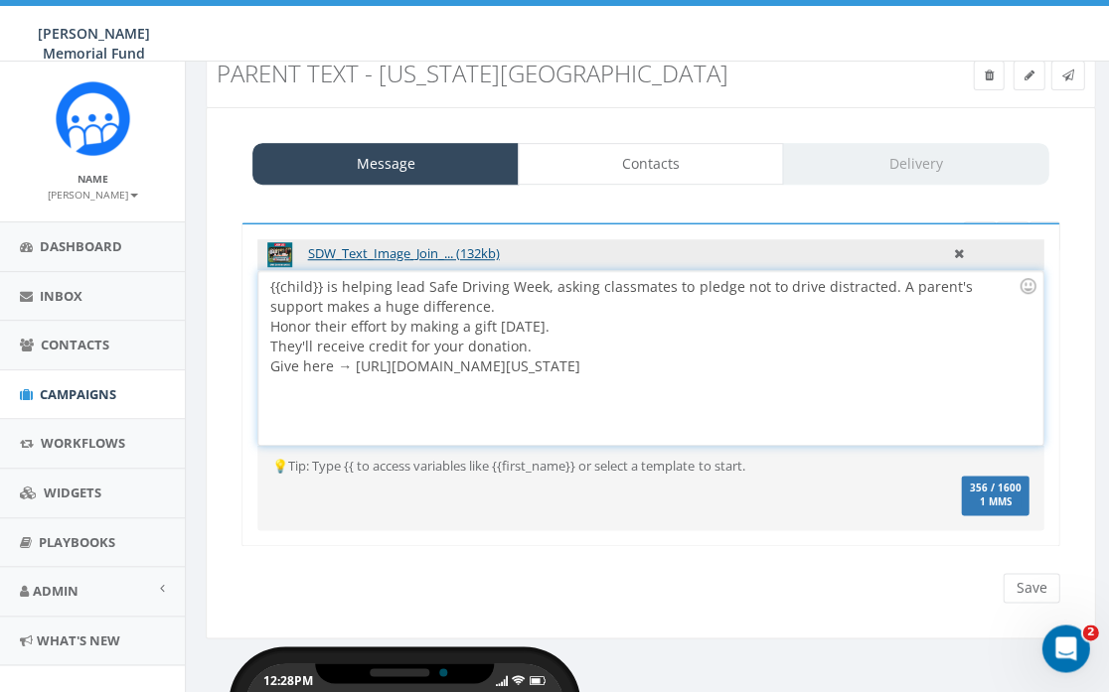
scroll to position [67, 0]
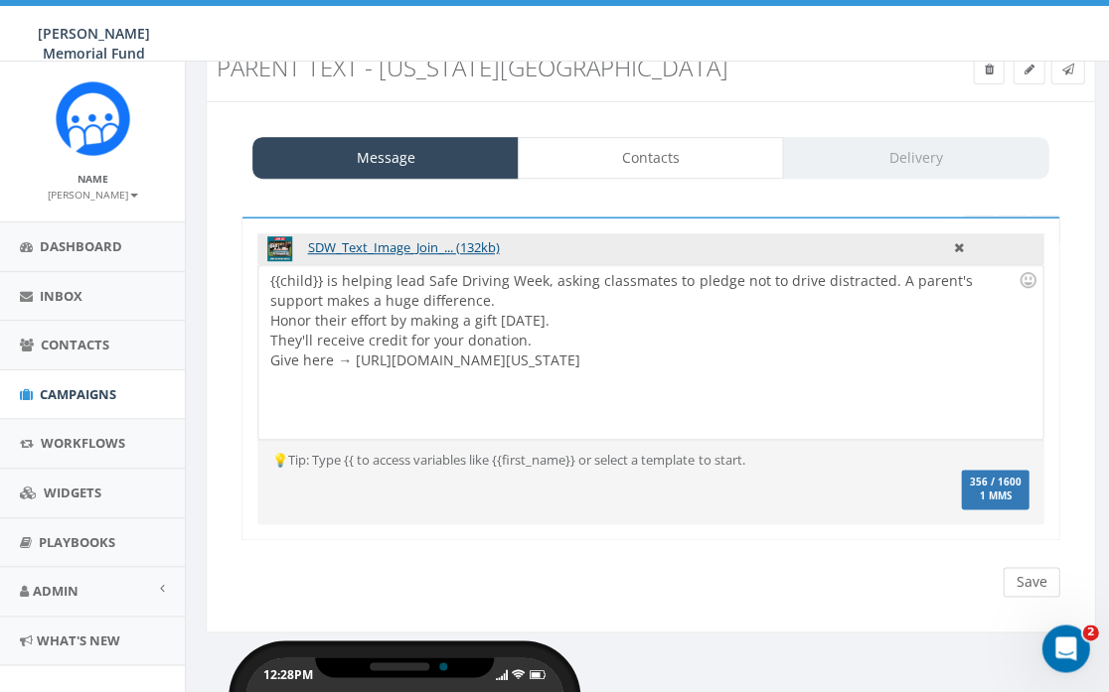
click at [1041, 577] on input "Save" at bounding box center [1030, 582] width 57 height 30
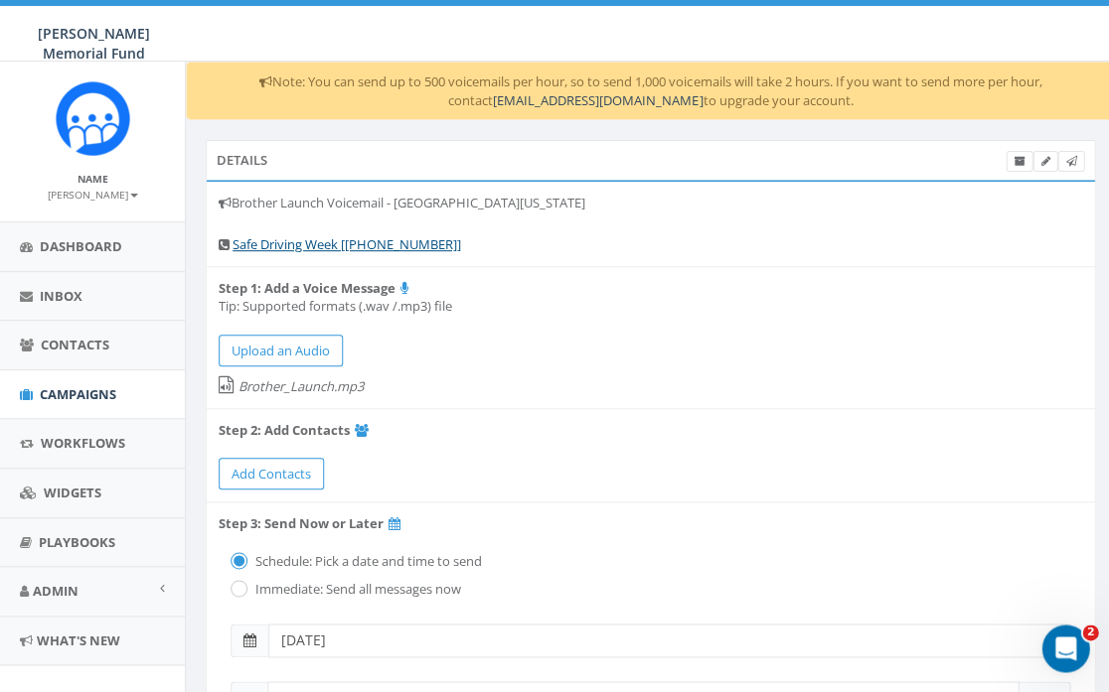
click at [267, 381] on label "Brother_Launch.mp3" at bounding box center [650, 382] width 863 height 30
click at [269, 385] on label "Brother_Launch.mp3" at bounding box center [650, 382] width 863 height 30
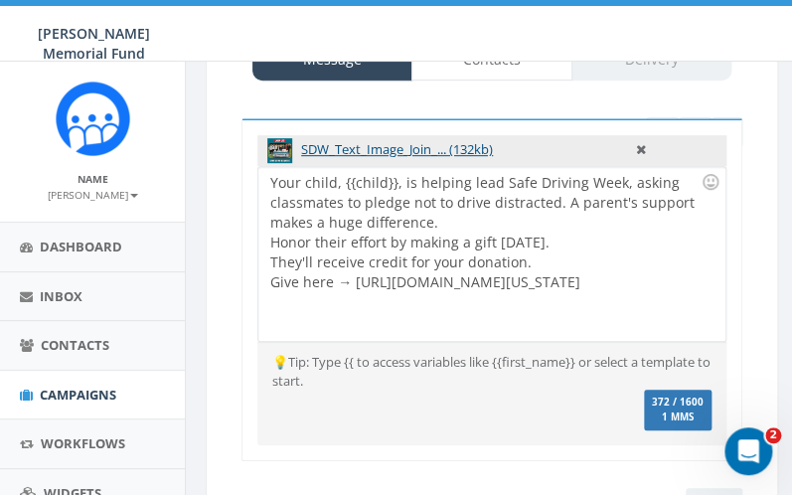
scroll to position [193, 0]
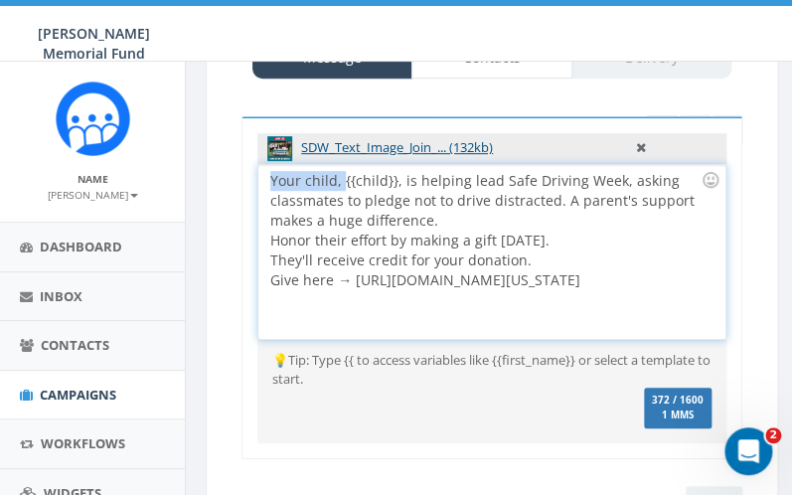
drag, startPoint x: 342, startPoint y: 181, endPoint x: 267, endPoint y: 182, distance: 74.5
click at [267, 183] on div "Your child, {{child}}, is helping lead Safe Driving Week, asking classmates to …" at bounding box center [491, 252] width 466 height 174
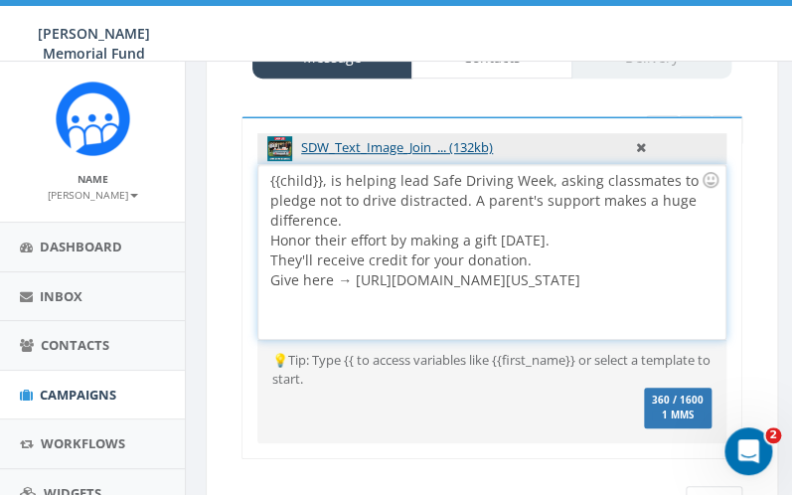
click at [324, 182] on div "{{child}}, is helping lead Safe Driving Week, asking classmates to pledge not t…" at bounding box center [491, 252] width 466 height 174
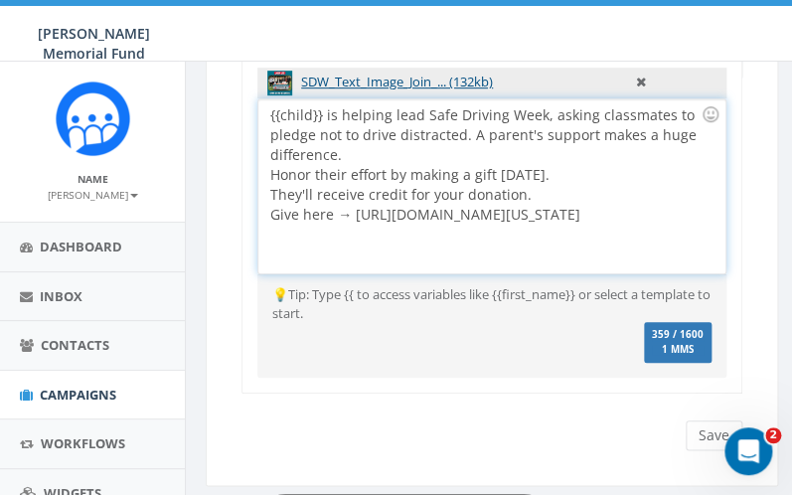
scroll to position [275, 0]
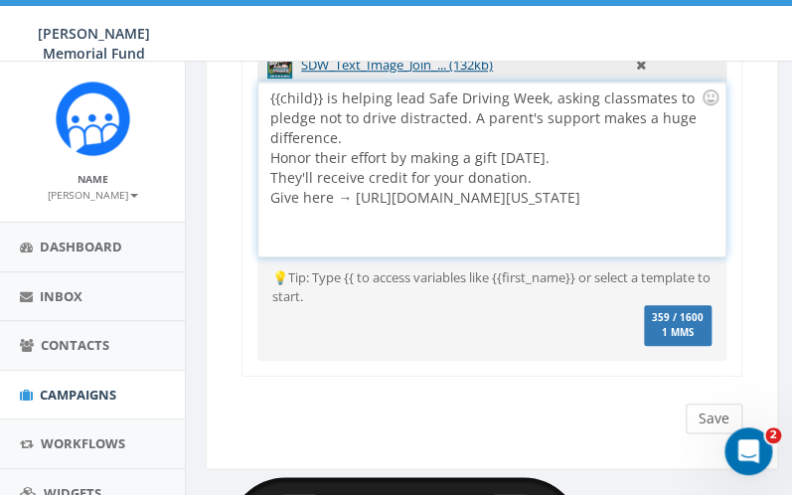
click at [709, 411] on input "Save" at bounding box center [713, 418] width 57 height 30
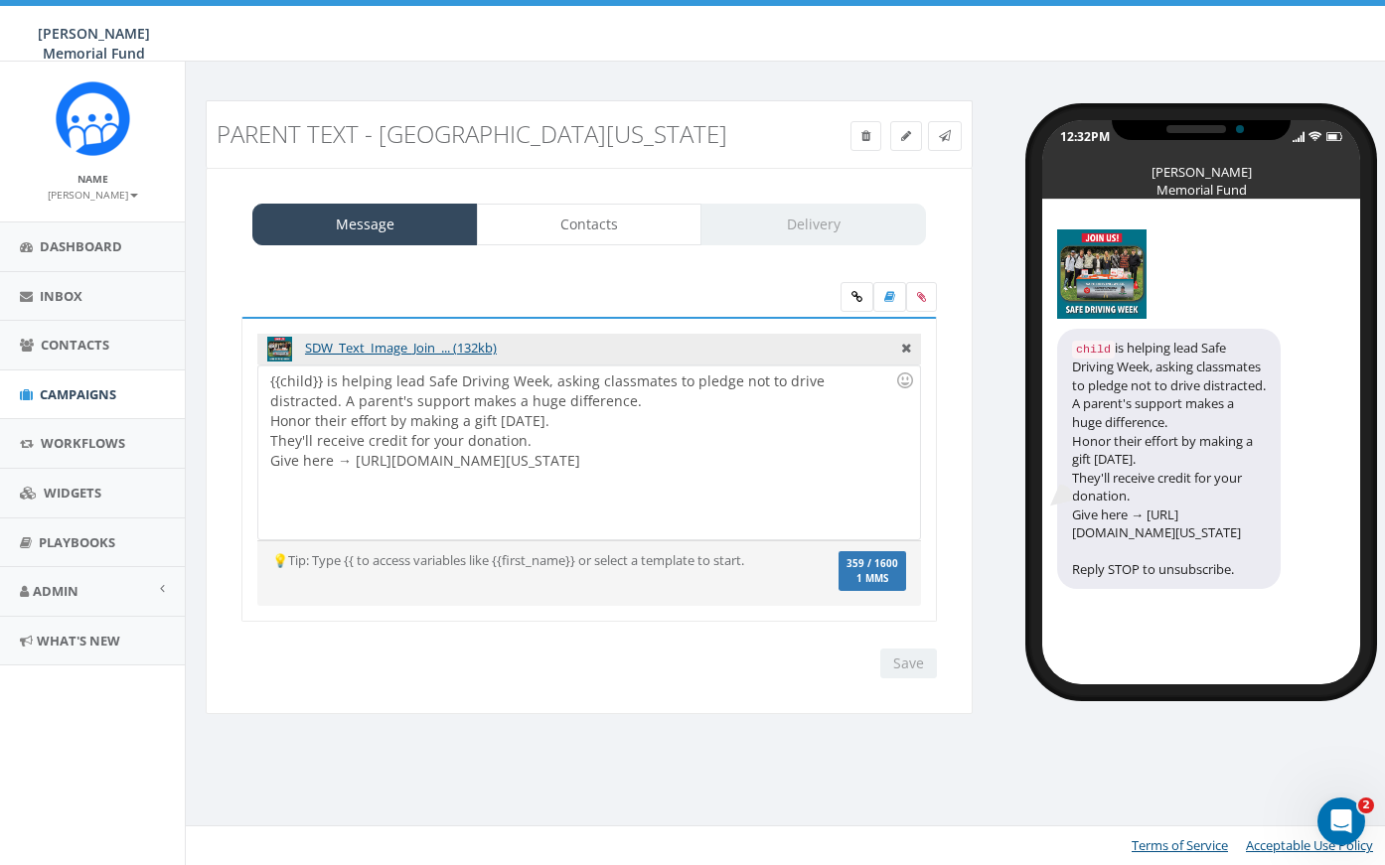
scroll to position [0, 0]
